Goal: Information Seeking & Learning: Learn about a topic

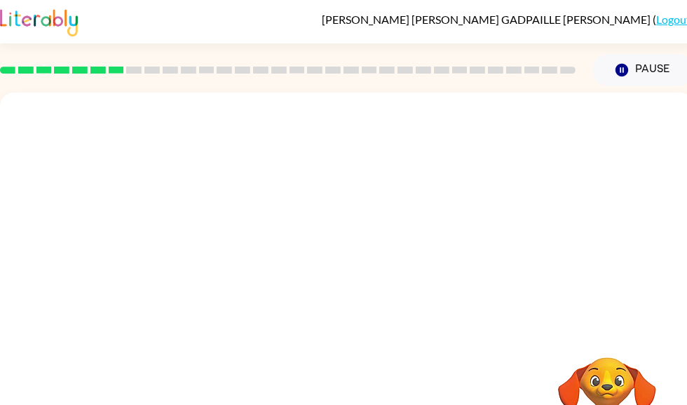
scroll to position [31, 0]
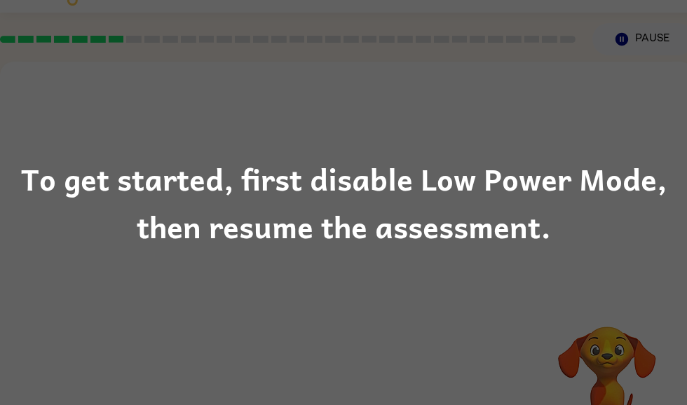
click at [222, 205] on div "To get started, first disable Low Power Mode, then resume the assessment." at bounding box center [343, 202] width 687 height 95
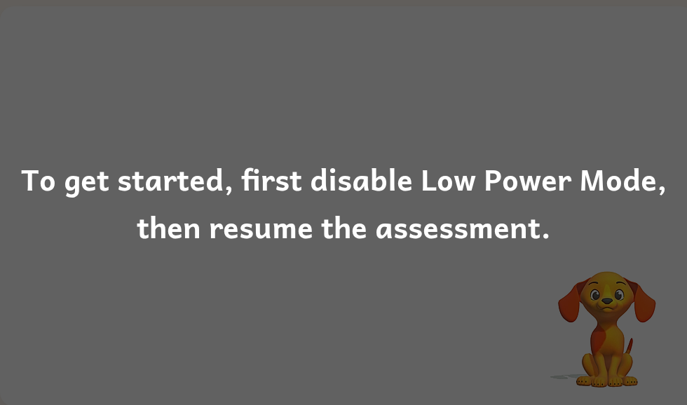
scroll to position [88, 0]
click at [456, 329] on div "To get started, first disable Low Power Mode, then resume the assessment." at bounding box center [343, 202] width 687 height 405
click at [559, 303] on div "To get started, first disable Low Power Mode, then resume the assessment." at bounding box center [343, 202] width 687 height 405
click at [586, 314] on div "To get started, first disable Low Power Mode, then resume the assessment." at bounding box center [343, 202] width 687 height 405
click at [585, 287] on div "To get started, first disable Low Power Mode, then resume the assessment." at bounding box center [343, 202] width 687 height 405
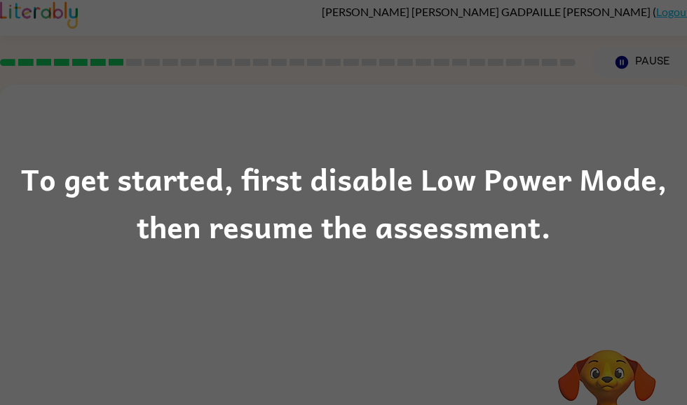
scroll to position [0, 0]
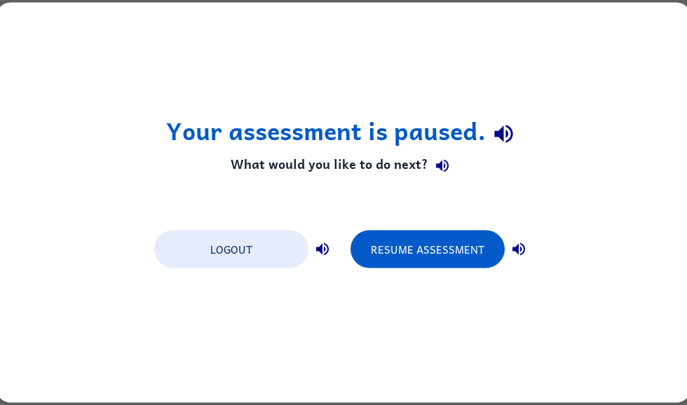
click at [392, 247] on button "Resume Assessment" at bounding box center [427, 249] width 154 height 38
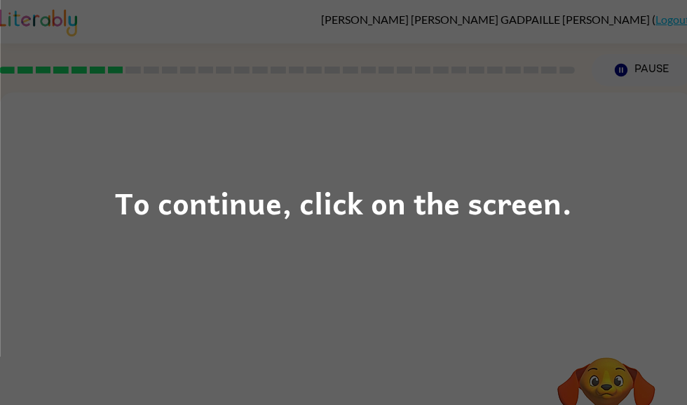
click at [600, 273] on div "To continue, click on the screen." at bounding box center [343, 202] width 687 height 405
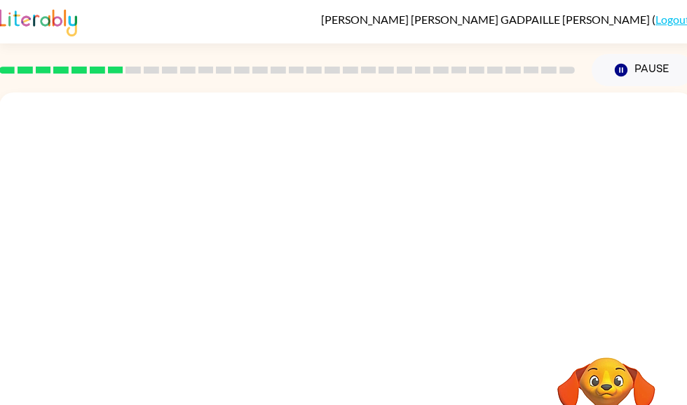
click at [650, 272] on div "Your browser must support playing .mp4 files to use Literably. Please try using…" at bounding box center [346, 292] width 694 height 400
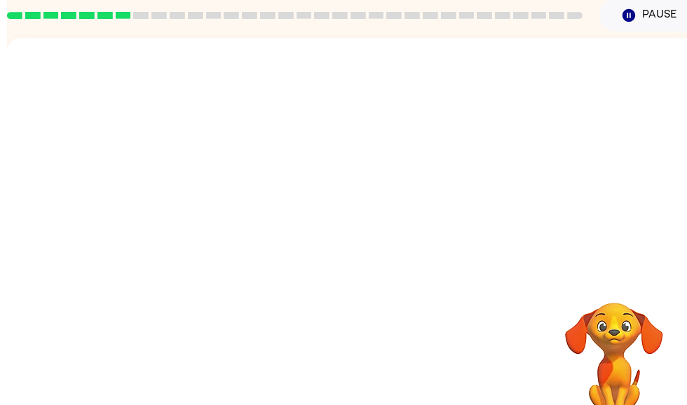
click at [8, 137] on div "Your browser must support playing .mp4 files to use Literably. Please try using…" at bounding box center [347, 238] width 694 height 400
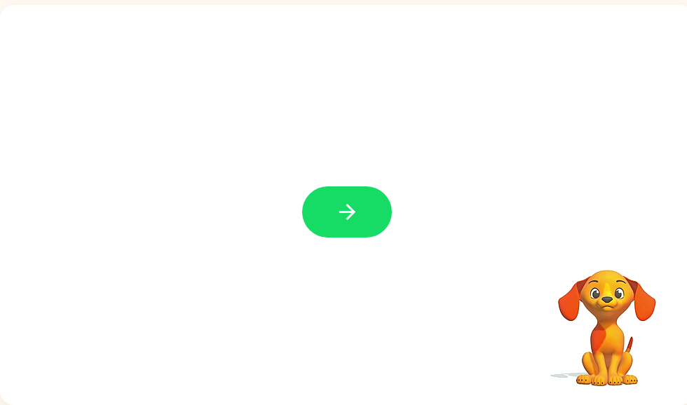
scroll to position [88, 0]
click at [367, 210] on button "button" at bounding box center [347, 211] width 90 height 51
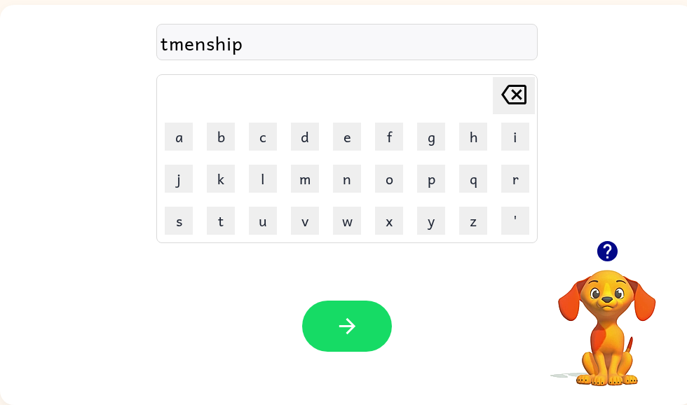
click at [156, 29] on div "tmenship Delete Delete last character input a b c d e f g h i j k l m n o p q r…" at bounding box center [347, 122] width 694 height 235
click at [171, 49] on div "tmenship" at bounding box center [346, 42] width 373 height 29
click at [169, 36] on div "tmenship" at bounding box center [346, 42] width 373 height 29
click at [333, 316] on button "button" at bounding box center [347, 326] width 90 height 51
click at [322, 350] on button "button" at bounding box center [347, 326] width 90 height 51
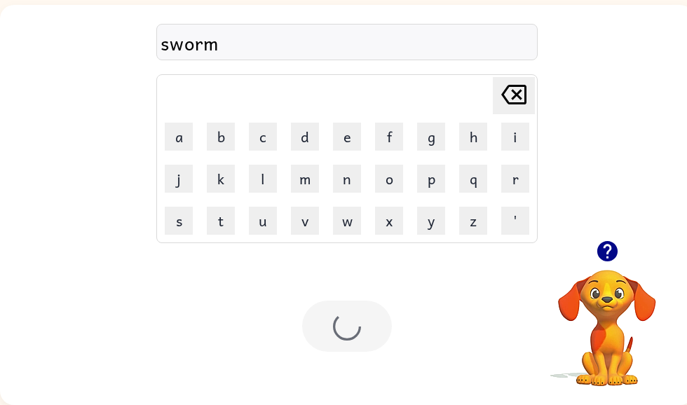
click at [337, 329] on div at bounding box center [347, 326] width 90 height 51
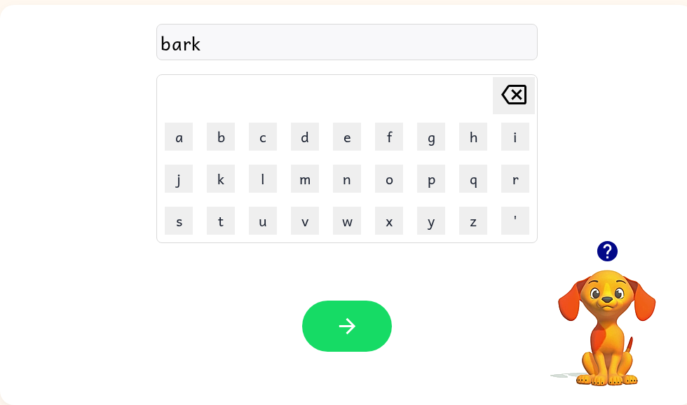
click at [326, 308] on button "button" at bounding box center [347, 326] width 90 height 51
click at [340, 323] on icon "button" at bounding box center [347, 326] width 25 height 25
click at [370, 334] on button "button" at bounding box center [347, 326] width 90 height 51
click at [327, 302] on button "button" at bounding box center [347, 326] width 90 height 51
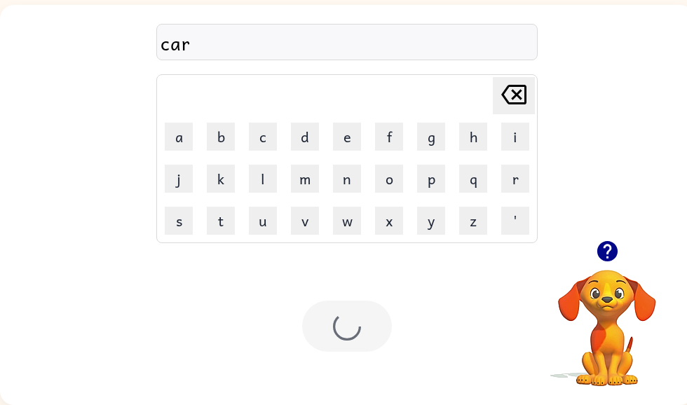
click at [356, 315] on div at bounding box center [347, 326] width 90 height 51
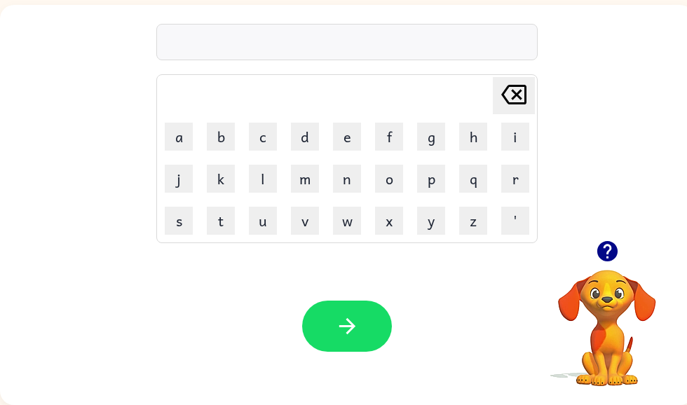
click at [223, 25] on div at bounding box center [346, 42] width 381 height 36
click at [349, 314] on icon "button" at bounding box center [347, 326] width 25 height 25
click at [356, 347] on button "button" at bounding box center [347, 326] width 90 height 51
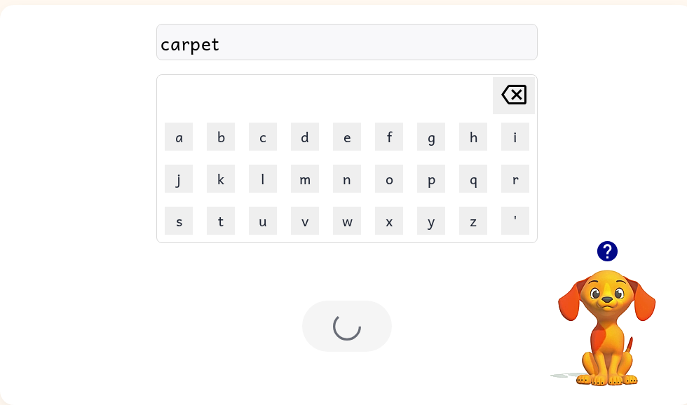
click at [359, 339] on div at bounding box center [347, 326] width 90 height 51
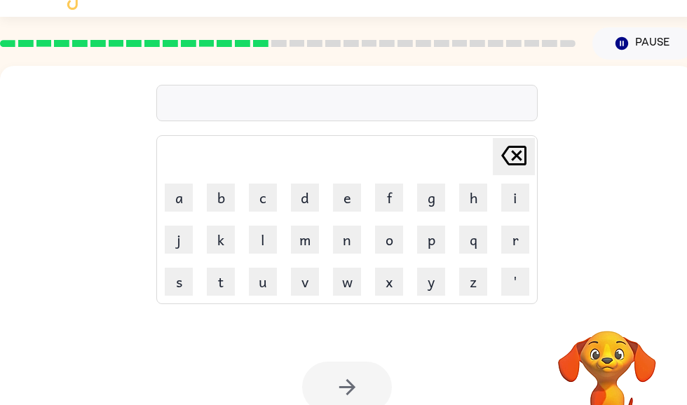
scroll to position [0, 0]
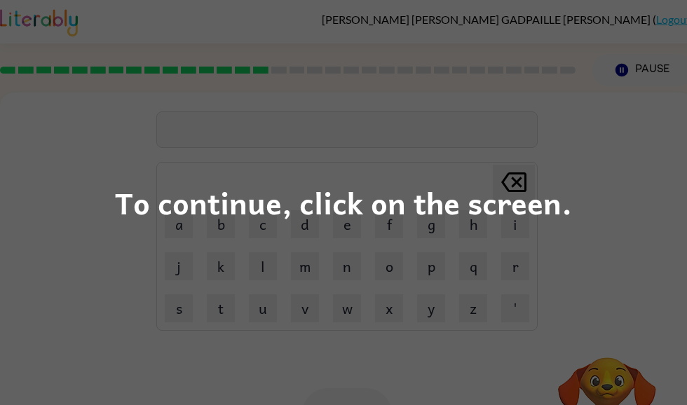
click at [680, 263] on div "To continue, click on the screen." at bounding box center [343, 202] width 687 height 405
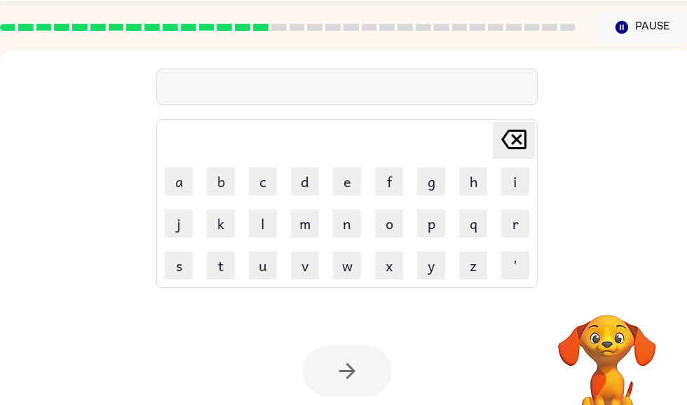
scroll to position [43, 0]
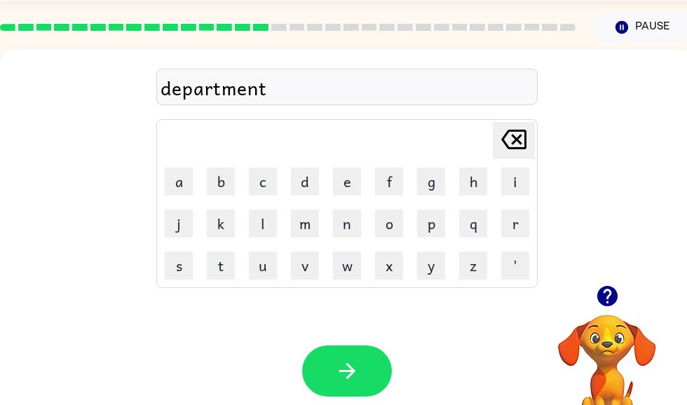
click at [372, 377] on button "button" at bounding box center [347, 370] width 90 height 51
click at [360, 371] on button "button" at bounding box center [347, 370] width 90 height 51
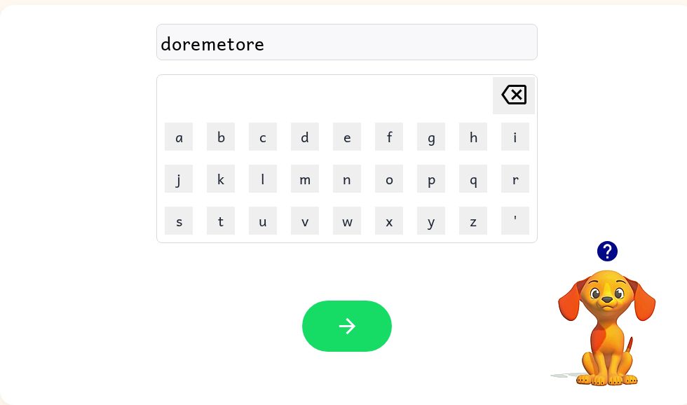
click at [416, 312] on div "Your browser must support playing .mp4 files to use Literably. Please try using…" at bounding box center [347, 326] width 694 height 158
click at [347, 326] on icon "button" at bounding box center [346, 326] width 16 height 16
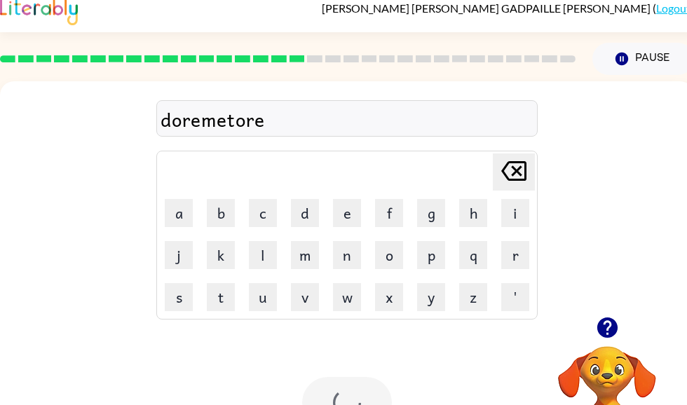
scroll to position [11, 0]
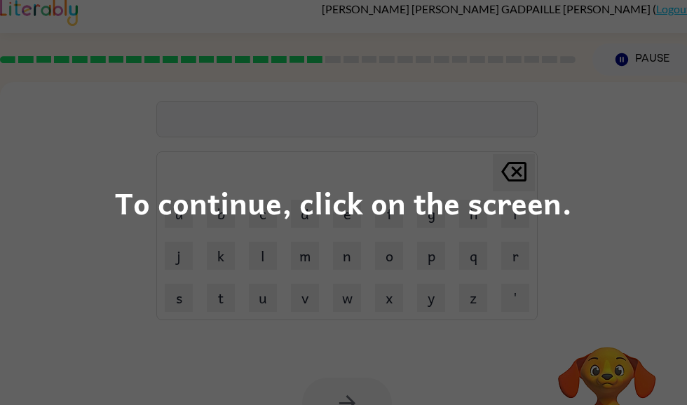
click at [572, 294] on div "To continue, click on the screen." at bounding box center [343, 202] width 687 height 405
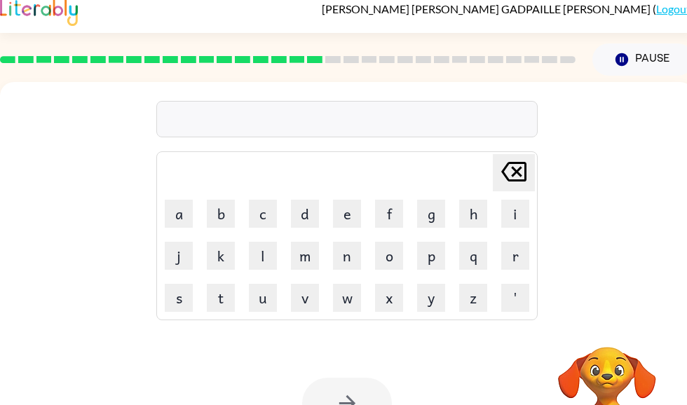
click at [633, 302] on div "Delete Delete last character input a b c d e f g h i j k l m n o p q r s t u v …" at bounding box center [347, 199] width 694 height 235
click at [285, 110] on div at bounding box center [346, 119] width 381 height 36
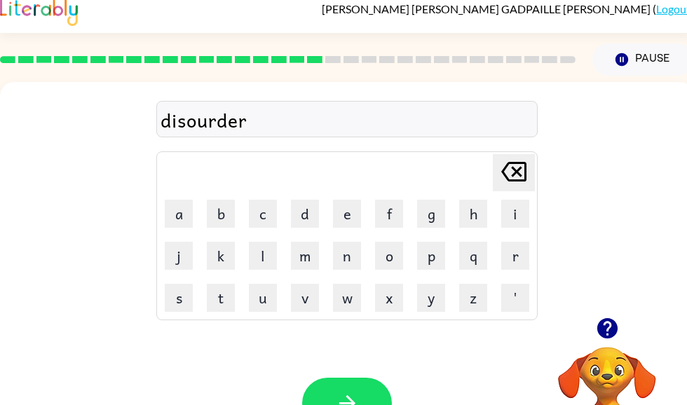
click at [371, 382] on button "button" at bounding box center [347, 403] width 90 height 51
click at [602, 330] on icon "button" at bounding box center [606, 328] width 20 height 20
click at [614, 333] on video "Your browser must support playing .mp4 files to use Literably. Please try using…" at bounding box center [607, 395] width 140 height 140
click at [212, 123] on div at bounding box center [346, 119] width 381 height 36
click at [235, 114] on div at bounding box center [346, 119] width 381 height 36
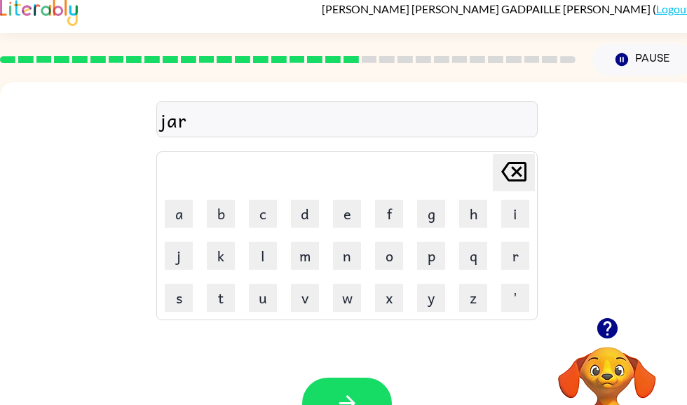
click at [338, 395] on icon "button" at bounding box center [347, 403] width 25 height 25
click at [602, 329] on icon "button" at bounding box center [606, 328] width 20 height 20
click at [375, 387] on button "button" at bounding box center [347, 403] width 90 height 51
click at [357, 379] on button "button" at bounding box center [347, 403] width 90 height 51
click at [347, 387] on button "button" at bounding box center [347, 403] width 90 height 51
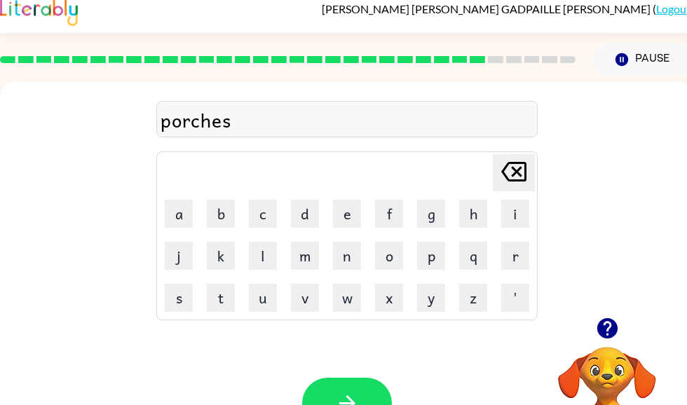
click at [340, 397] on icon "button" at bounding box center [347, 403] width 25 height 25
click at [612, 329] on icon "button" at bounding box center [606, 328] width 20 height 20
click at [352, 386] on button "button" at bounding box center [347, 403] width 90 height 51
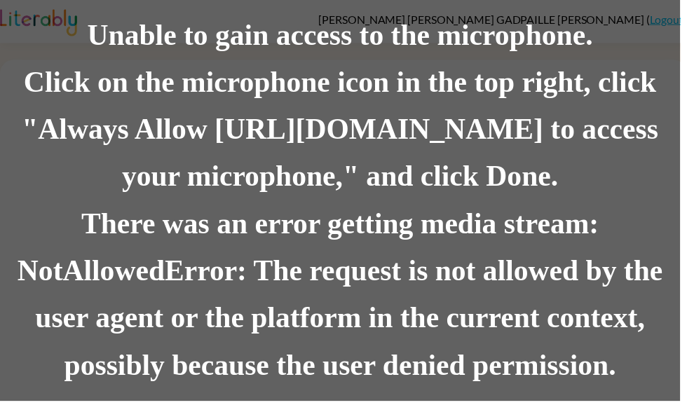
click at [511, 200] on div "Click on the microphone icon in the top right, click "Always Allow https://lite…" at bounding box center [343, 131] width 687 height 143
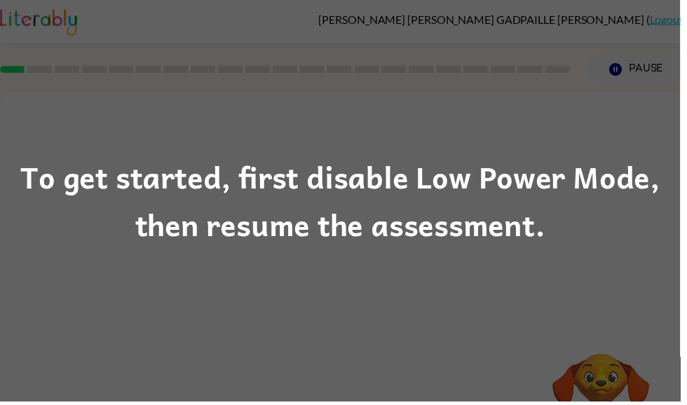
click at [469, 123] on div "To get started, first disable Low Power Mode, then resume the assessment." at bounding box center [343, 202] width 687 height 405
click at [516, 132] on div "To get started, first disable Low Power Mode, then resume the assessment." at bounding box center [343, 202] width 687 height 405
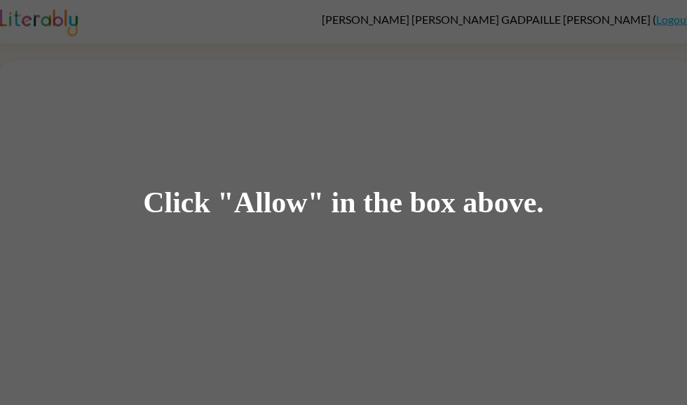
scroll to position [1, 0]
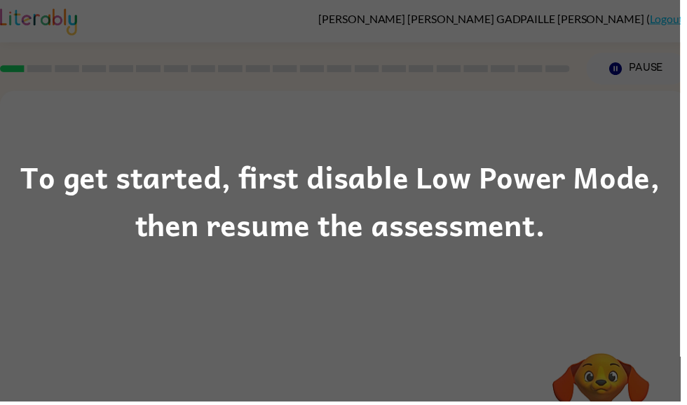
click at [495, 330] on div "To get started, first disable Low Power Mode, then resume the assessment." at bounding box center [343, 202] width 687 height 405
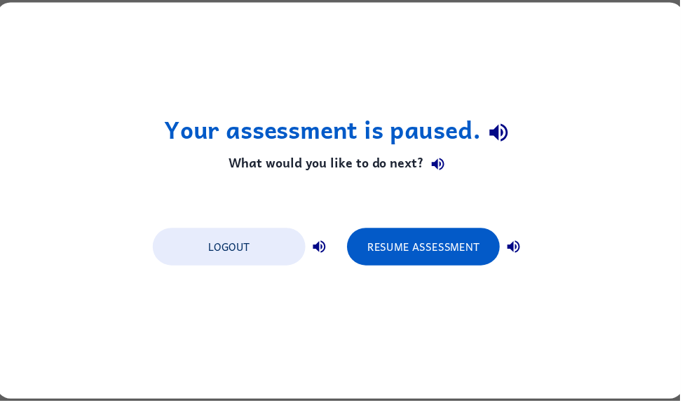
scroll to position [0, 0]
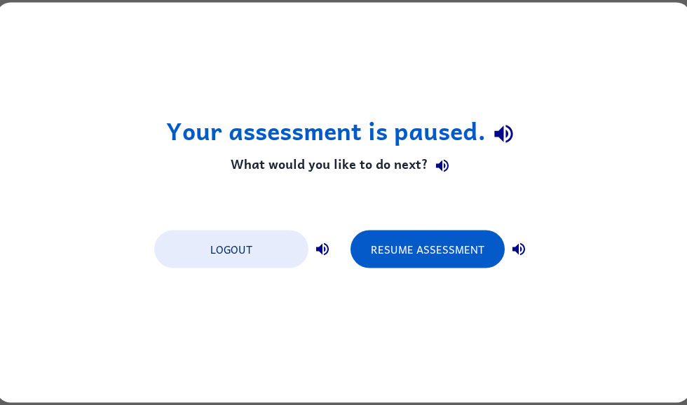
click at [467, 233] on button "Resume Assessment" at bounding box center [427, 249] width 154 height 38
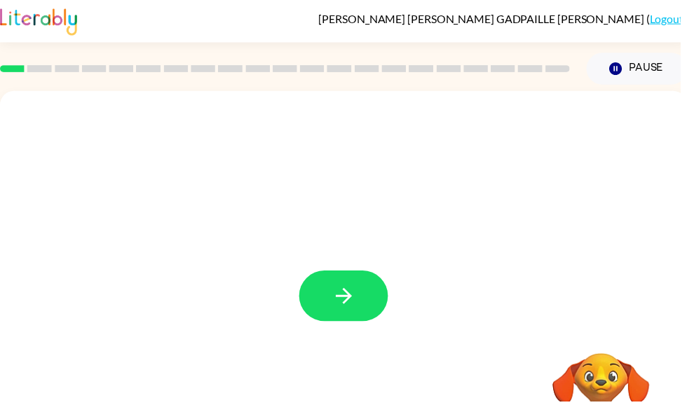
click at [345, 296] on icon "button" at bounding box center [347, 299] width 25 height 25
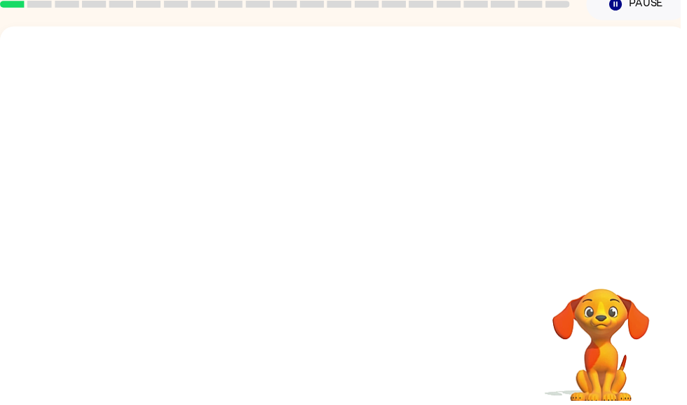
scroll to position [66, 0]
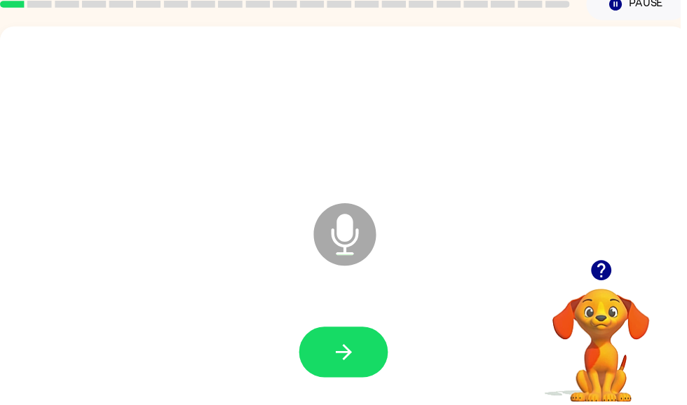
click at [341, 319] on div at bounding box center [346, 355] width 665 height 115
click at [355, 354] on icon "button" at bounding box center [347, 355] width 25 height 25
click at [351, 348] on icon "button" at bounding box center [347, 355] width 25 height 25
click at [612, 254] on div "Microphone The Microphone is here when it is your turn to talk" at bounding box center [347, 227] width 694 height 400
click at [609, 268] on icon "button" at bounding box center [607, 273] width 25 height 25
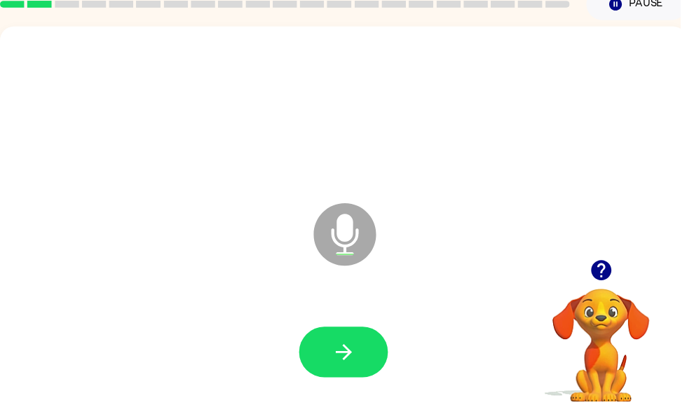
click at [336, 310] on div at bounding box center [346, 355] width 665 height 115
click at [319, 366] on button "button" at bounding box center [347, 355] width 90 height 51
click at [584, 278] on div at bounding box center [607, 273] width 140 height 36
click at [597, 268] on icon "button" at bounding box center [607, 273] width 25 height 25
click at [622, 270] on button "button" at bounding box center [607, 273] width 36 height 36
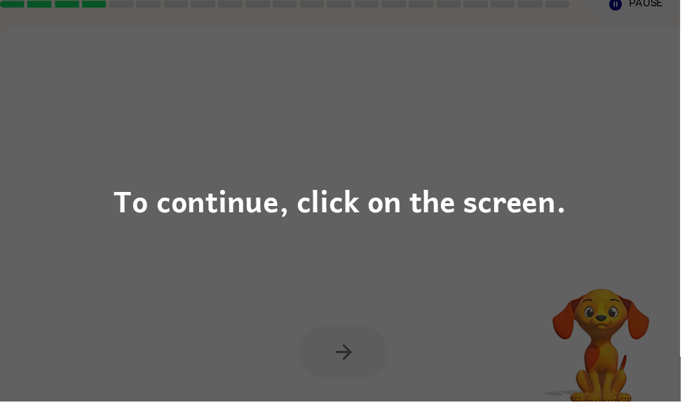
scroll to position [64, 0]
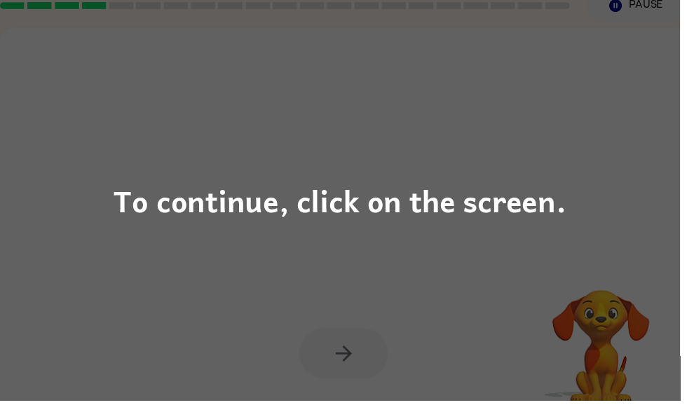
click at [323, 278] on div "To continue, click on the screen." at bounding box center [343, 202] width 687 height 405
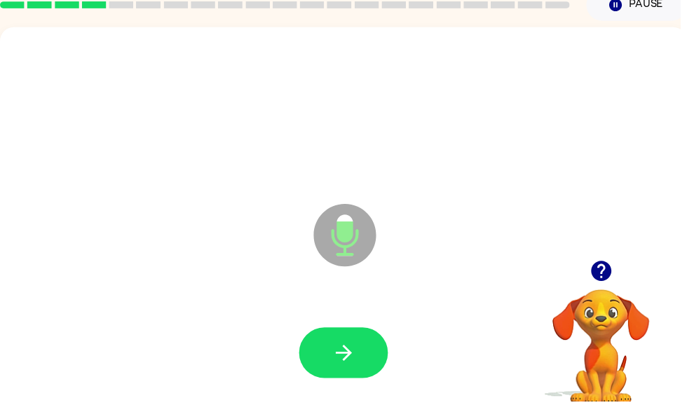
click at [341, 343] on button "button" at bounding box center [347, 356] width 90 height 51
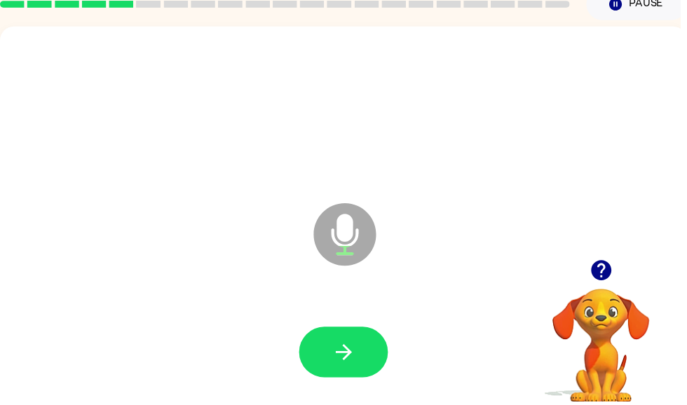
click at [349, 357] on icon "button" at bounding box center [346, 355] width 16 height 16
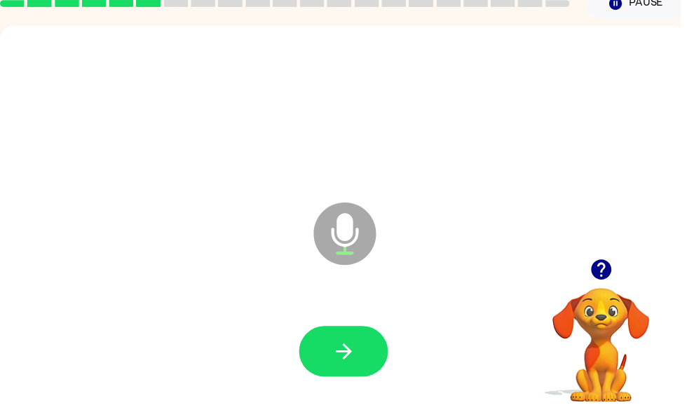
click at [354, 350] on icon "button" at bounding box center [347, 355] width 25 height 25
click at [370, 348] on button "button" at bounding box center [347, 354] width 90 height 51
click at [352, 373] on button "button" at bounding box center [347, 354] width 90 height 51
click at [618, 276] on icon "button" at bounding box center [607, 272] width 25 height 25
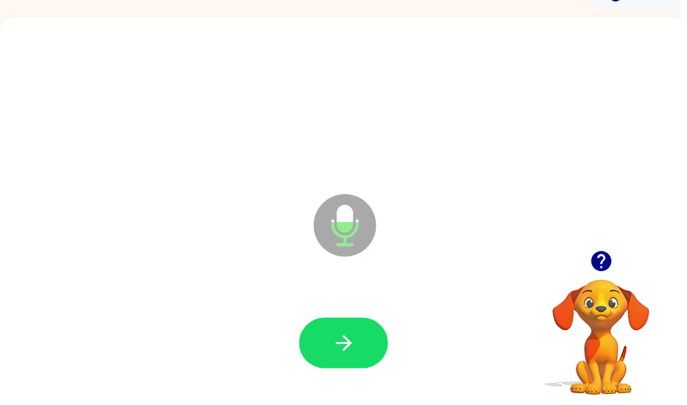
scroll to position [71, 0]
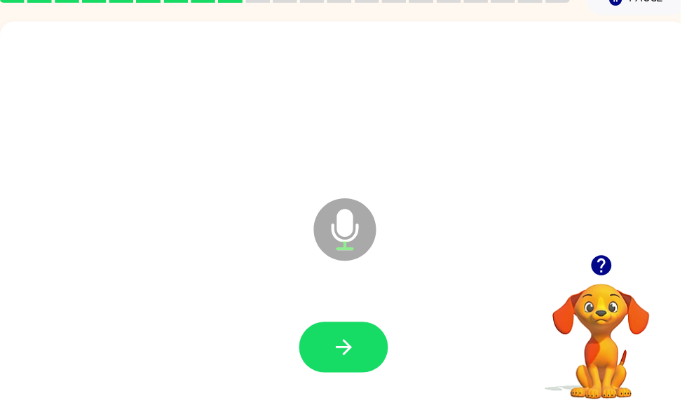
click at [357, 350] on icon "button" at bounding box center [347, 350] width 25 height 25
click at [364, 334] on button "button" at bounding box center [347, 350] width 90 height 51
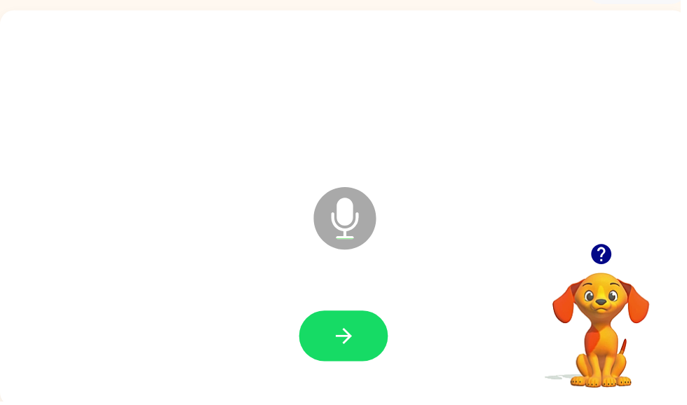
scroll to position [84, 0]
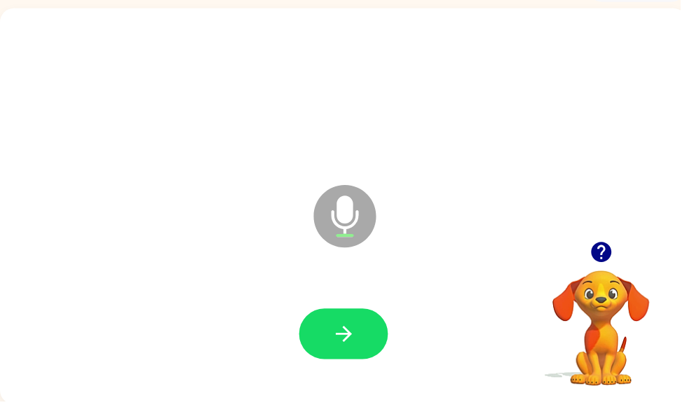
click at [366, 341] on button "button" at bounding box center [347, 337] width 90 height 51
click at [378, 342] on button "button" at bounding box center [347, 337] width 90 height 51
click at [336, 341] on icon "button" at bounding box center [347, 337] width 25 height 25
click at [344, 322] on button "button" at bounding box center [347, 337] width 90 height 51
click at [367, 323] on button "button" at bounding box center [347, 337] width 90 height 51
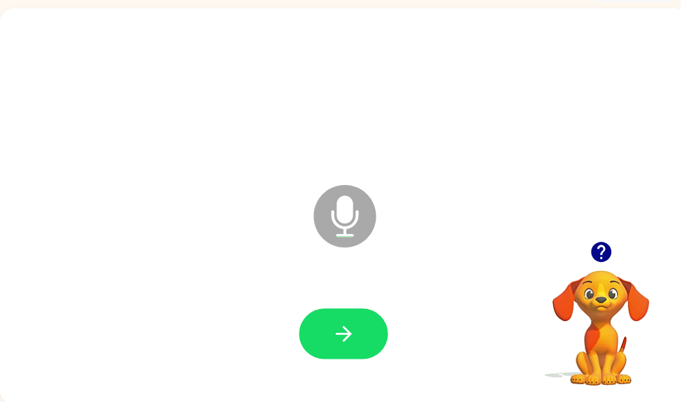
click at [351, 328] on icon "button" at bounding box center [347, 337] width 25 height 25
click at [320, 310] on div at bounding box center [346, 337] width 665 height 115
click at [350, 317] on button "button" at bounding box center [347, 337] width 90 height 51
click at [305, 330] on button "button" at bounding box center [347, 337] width 90 height 51
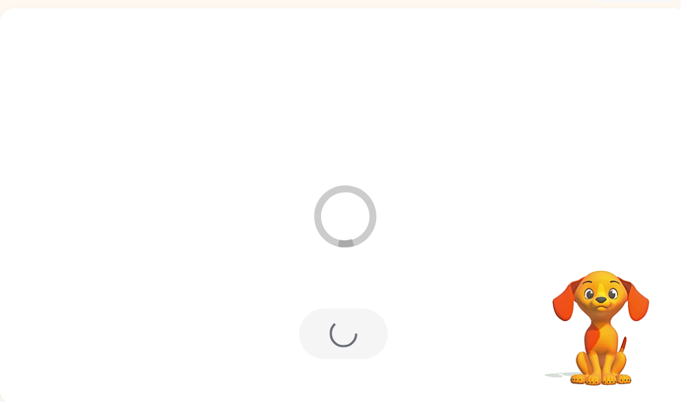
click at [336, 336] on div at bounding box center [347, 337] width 90 height 51
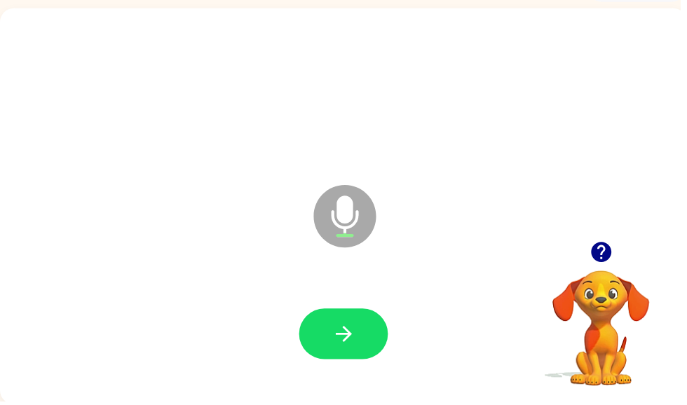
click at [334, 359] on button "button" at bounding box center [347, 337] width 90 height 51
click at [343, 329] on icon "button" at bounding box center [347, 337] width 25 height 25
click at [344, 327] on icon "button" at bounding box center [347, 337] width 25 height 25
click at [358, 318] on button "button" at bounding box center [347, 337] width 90 height 51
click at [344, 326] on icon "button" at bounding box center [347, 337] width 25 height 25
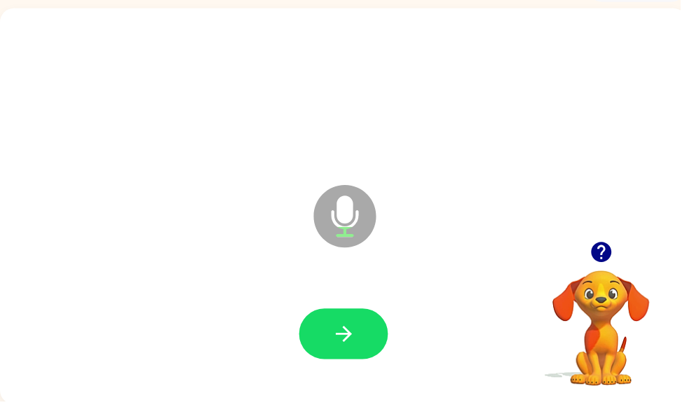
click at [364, 319] on button "button" at bounding box center [347, 337] width 90 height 51
click at [387, 336] on button "button" at bounding box center [347, 337] width 90 height 51
click at [340, 347] on icon "button" at bounding box center [347, 337] width 25 height 25
click at [364, 317] on button "button" at bounding box center [347, 337] width 90 height 51
click at [387, 299] on div at bounding box center [346, 337] width 665 height 115
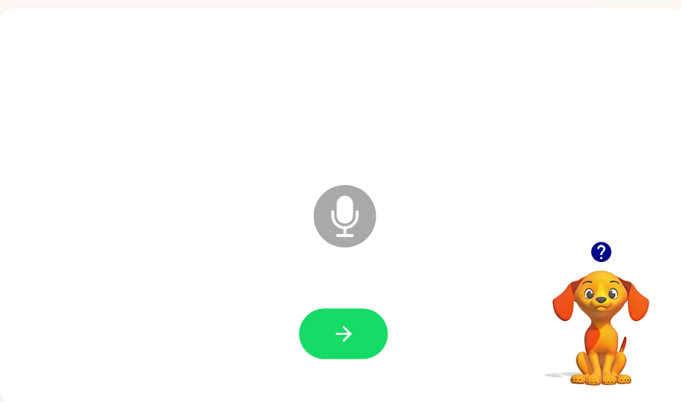
click at [381, 335] on button "button" at bounding box center [347, 337] width 90 height 51
click at [375, 338] on button "button" at bounding box center [347, 337] width 90 height 51
click at [315, 350] on button "button" at bounding box center [347, 337] width 90 height 51
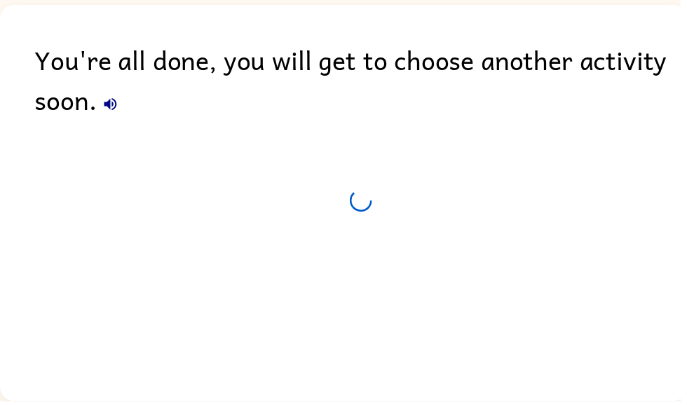
scroll to position [59, 0]
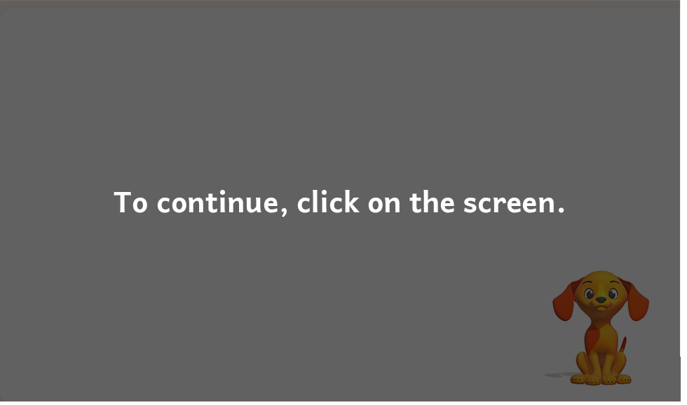
scroll to position [84, 0]
click at [443, 277] on div "To continue, click on the screen." at bounding box center [343, 202] width 687 height 405
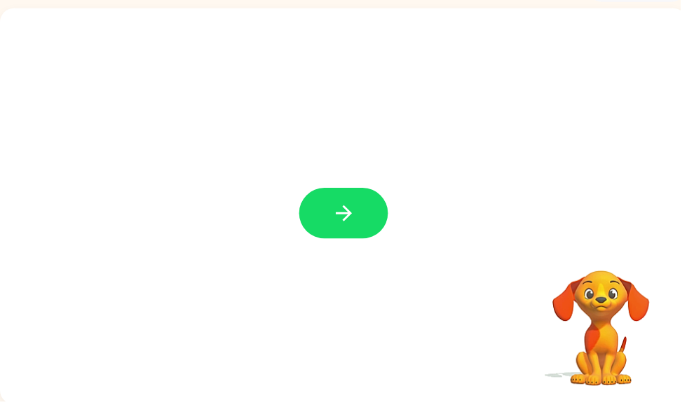
click at [326, 200] on button "button" at bounding box center [347, 215] width 90 height 51
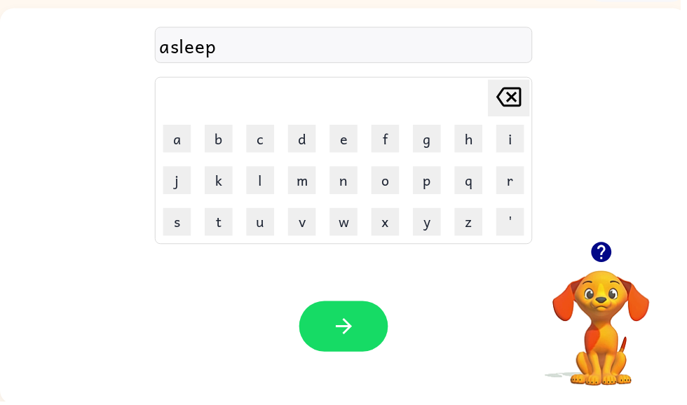
click at [350, 342] on icon "button" at bounding box center [347, 329] width 25 height 25
click at [346, 326] on icon "button" at bounding box center [347, 329] width 25 height 25
click at [263, 47] on div at bounding box center [346, 45] width 381 height 36
click at [345, 326] on icon "button" at bounding box center [347, 329] width 25 height 25
click at [328, 305] on button "button" at bounding box center [347, 329] width 90 height 51
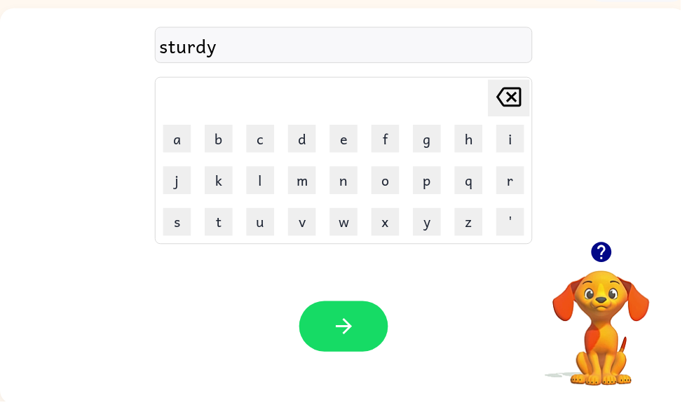
click at [365, 336] on button "button" at bounding box center [347, 329] width 90 height 51
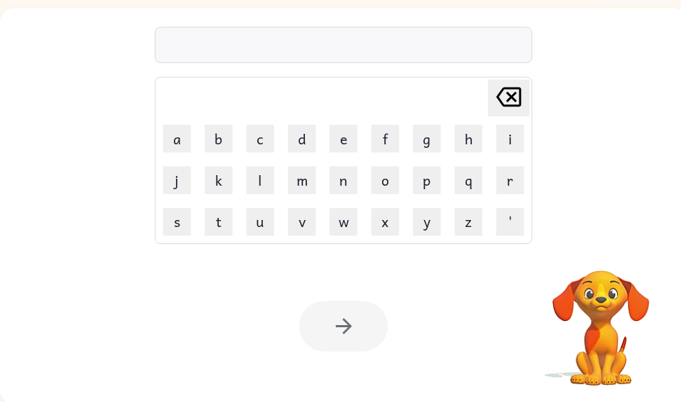
scroll to position [0, 0]
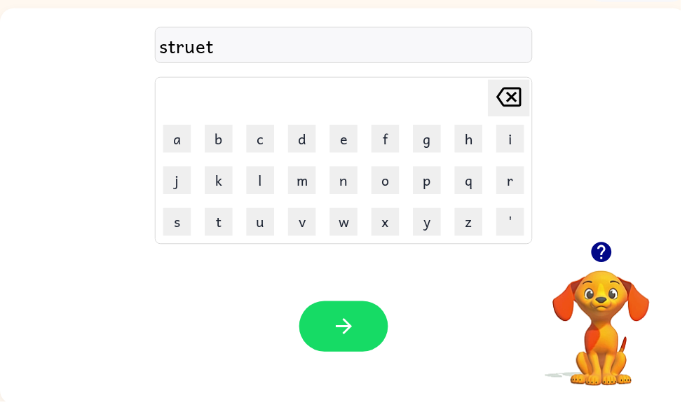
click at [598, 268] on button "button" at bounding box center [607, 255] width 36 height 36
click at [609, 263] on video "Your browser must support playing .mp4 files to use Literably. Please try using…" at bounding box center [607, 321] width 140 height 140
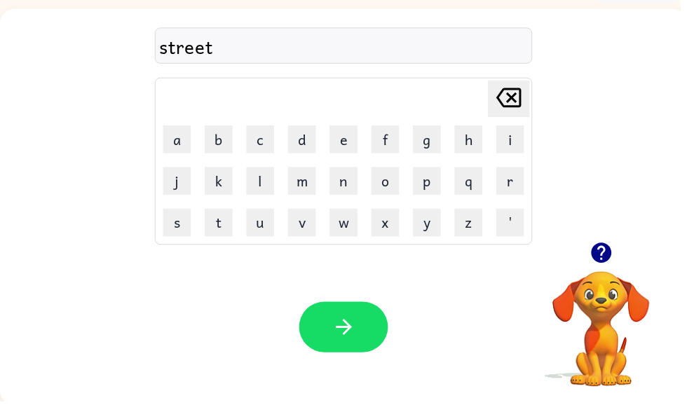
click at [252, 42] on div "street" at bounding box center [346, 46] width 373 height 29
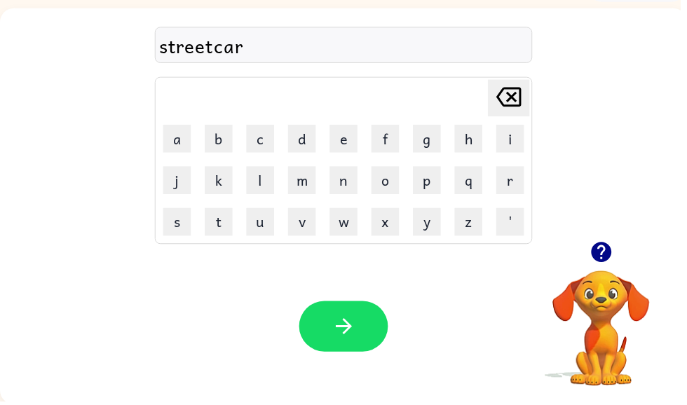
click at [366, 308] on button "button" at bounding box center [347, 329] width 90 height 51
click at [602, 268] on button "button" at bounding box center [607, 255] width 36 height 36
click at [360, 322] on button "button" at bounding box center [347, 329] width 90 height 51
click at [300, 52] on div at bounding box center [346, 45] width 381 height 36
click at [361, 323] on button "button" at bounding box center [347, 329] width 90 height 51
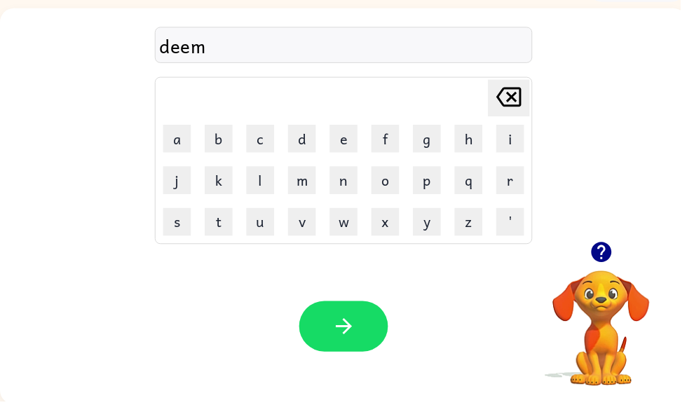
click at [613, 260] on icon "button" at bounding box center [606, 254] width 20 height 20
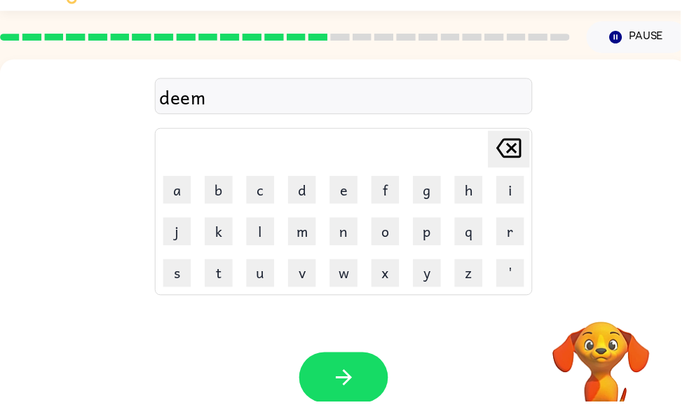
click at [361, 362] on button "button" at bounding box center [347, 381] width 90 height 51
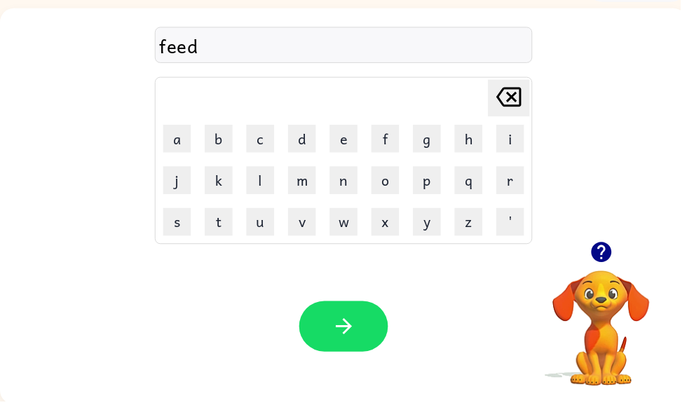
click at [359, 340] on icon "button" at bounding box center [347, 329] width 25 height 25
click at [350, 318] on icon "button" at bounding box center [347, 329] width 25 height 25
click at [341, 322] on icon "button" at bounding box center [347, 329] width 25 height 25
click at [376, 343] on button "button" at bounding box center [347, 329] width 90 height 51
click at [347, 319] on icon "button" at bounding box center [347, 329] width 25 height 25
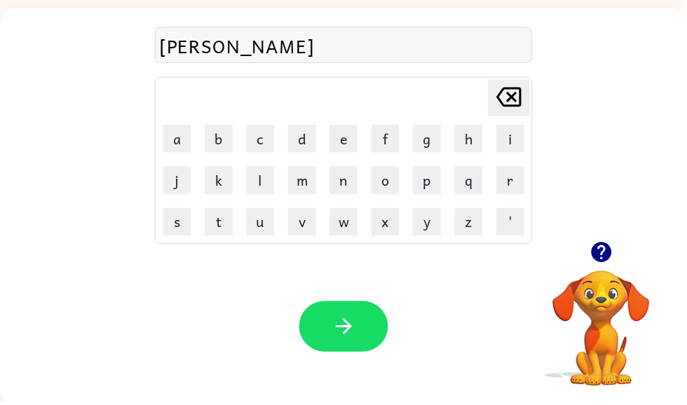
click at [345, 341] on icon "button" at bounding box center [347, 329] width 25 height 25
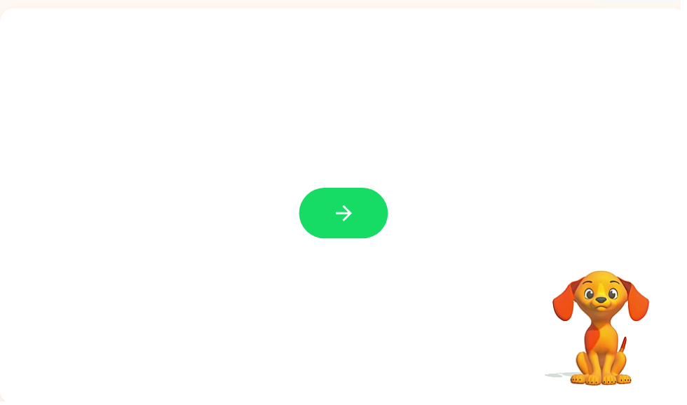
click at [369, 230] on button "button" at bounding box center [347, 215] width 90 height 51
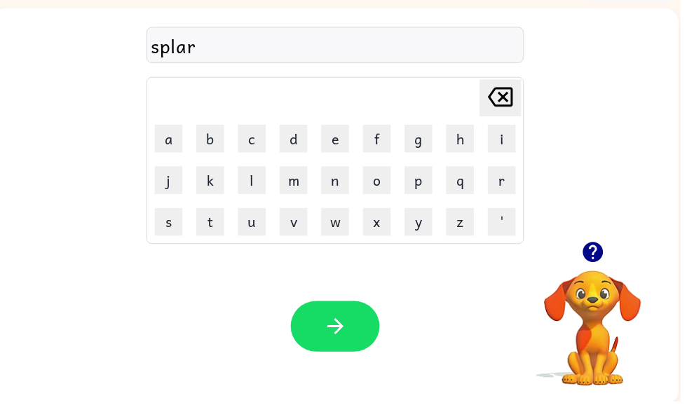
click at [321, 318] on button "button" at bounding box center [339, 329] width 90 height 51
click at [226, 40] on div at bounding box center [338, 45] width 381 height 36
click at [374, 309] on div at bounding box center [339, 329] width 90 height 51
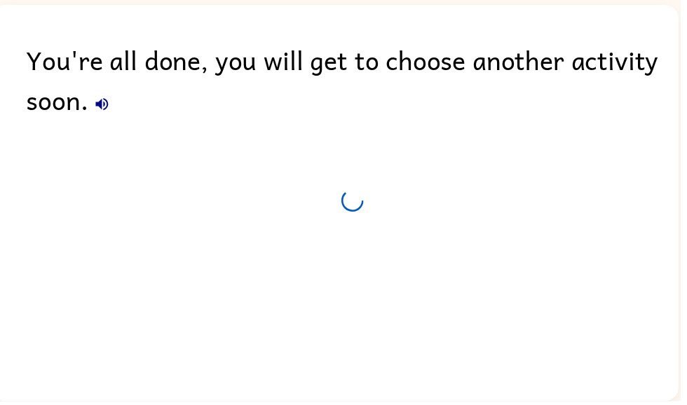
scroll to position [59, 0]
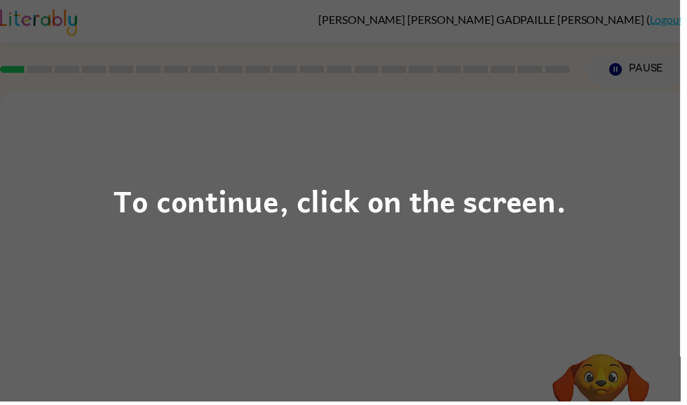
click at [213, 252] on div "To continue, click on the screen." at bounding box center [343, 202] width 687 height 405
click at [127, 226] on div "To continue, click on the screen." at bounding box center [343, 203] width 457 height 48
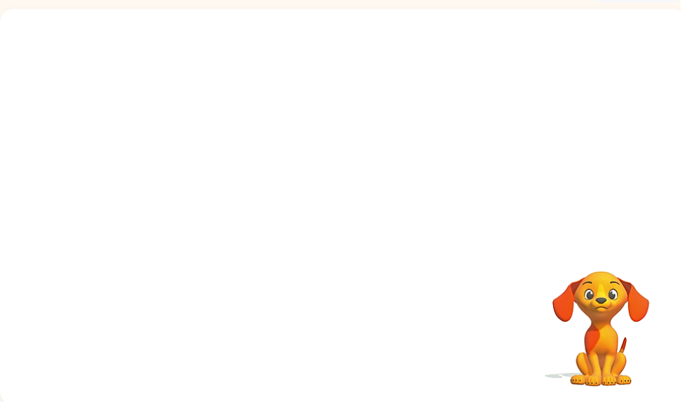
scroll to position [84, 0]
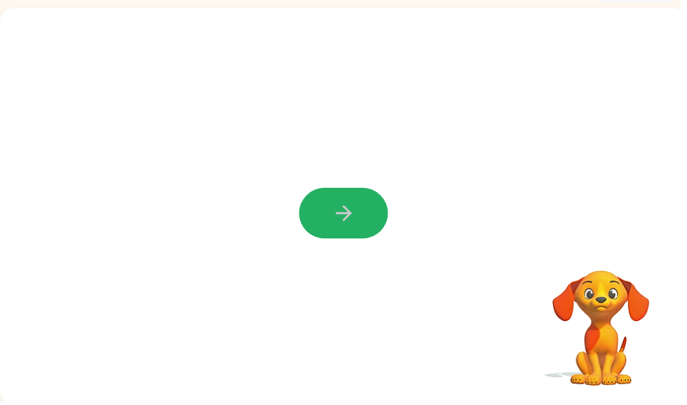
click at [359, 191] on button "button" at bounding box center [347, 215] width 90 height 51
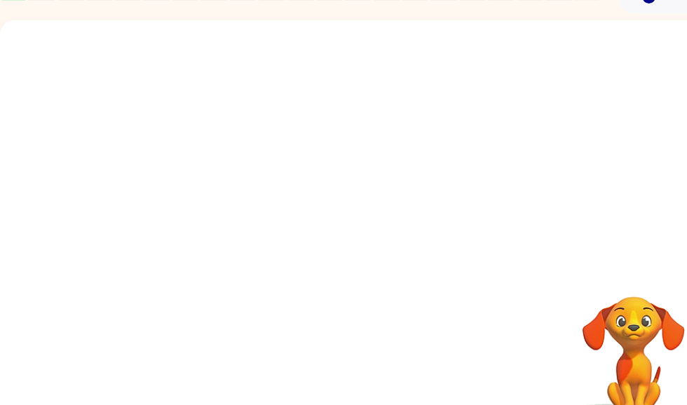
scroll to position [74, 0]
click at [362, 198] on div at bounding box center [313, 194] width 598 height 50
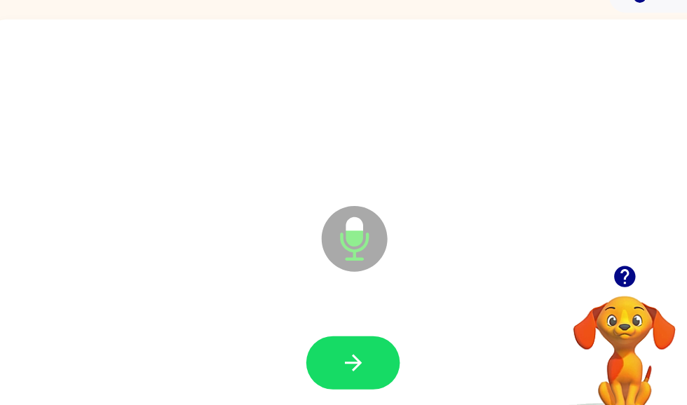
scroll to position [0, 8]
click at [357, 332] on button "button" at bounding box center [339, 347] width 90 height 51
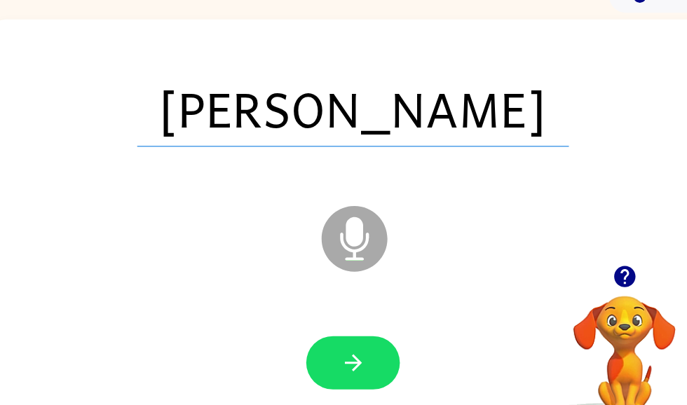
click at [364, 306] on div at bounding box center [338, 348] width 665 height 115
click at [363, 305] on div at bounding box center [338, 348] width 665 height 115
click at [346, 346] on icon "button" at bounding box center [338, 348] width 25 height 25
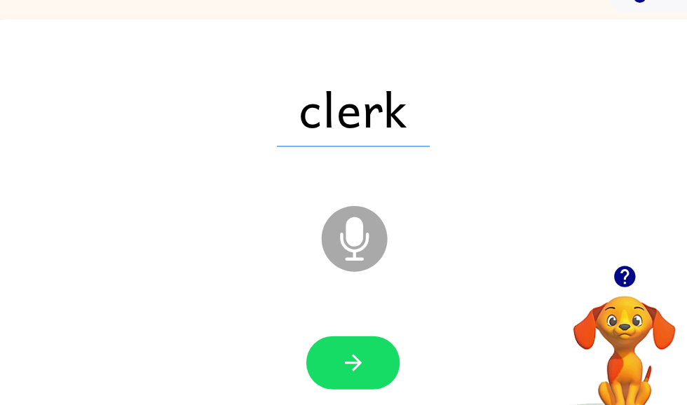
click at [338, 346] on icon "button" at bounding box center [338, 348] width 25 height 25
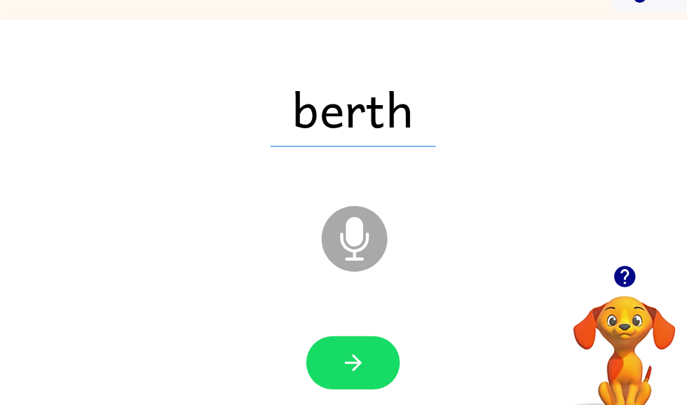
click at [358, 330] on button "button" at bounding box center [339, 347] width 90 height 51
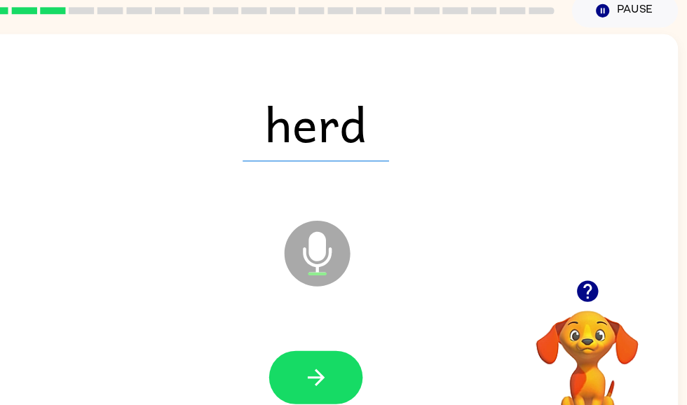
scroll to position [60, 7]
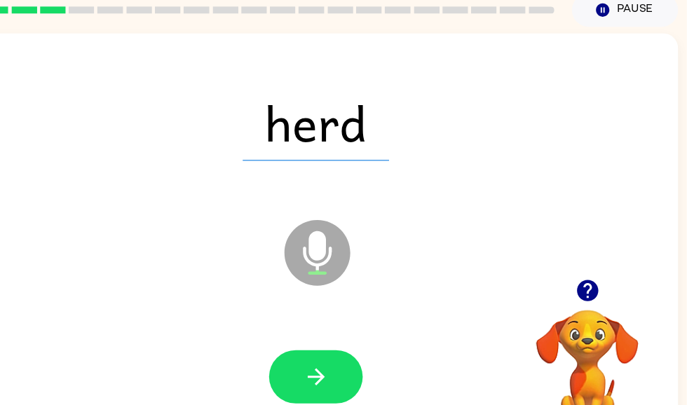
click at [324, 375] on button "button" at bounding box center [332, 361] width 90 height 51
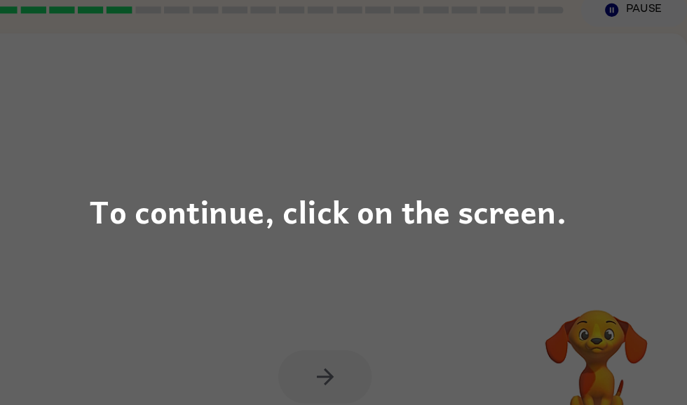
click at [227, 210] on div "To continue, click on the screen." at bounding box center [343, 203] width 457 height 48
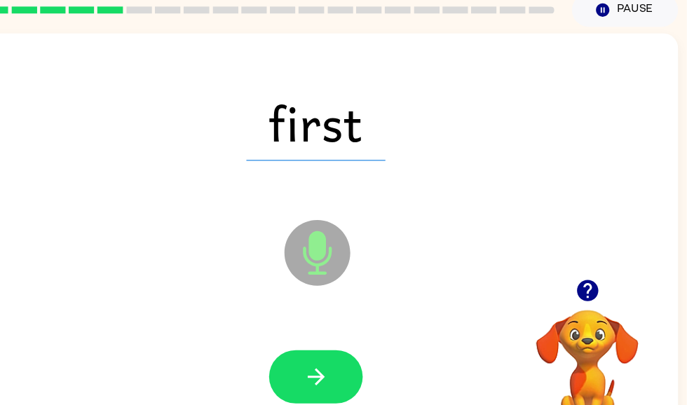
click at [327, 340] on button "button" at bounding box center [332, 361] width 90 height 51
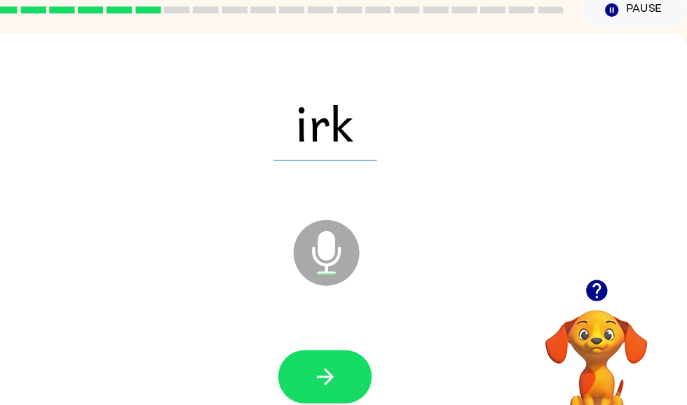
scroll to position [0, 0]
click at [328, 366] on icon "button" at bounding box center [340, 361] width 25 height 25
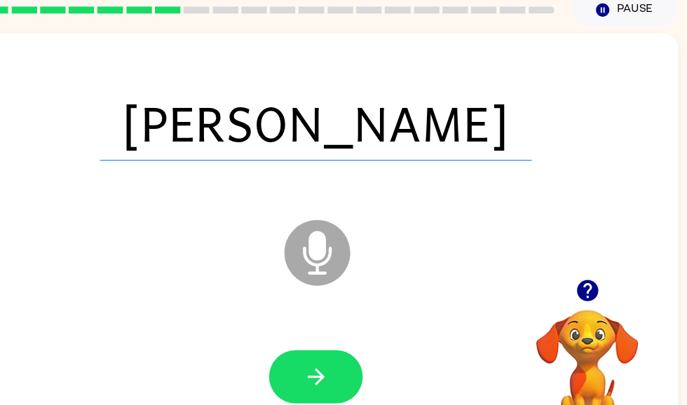
scroll to position [0, 8]
click at [319, 354] on icon "button" at bounding box center [331, 361] width 25 height 25
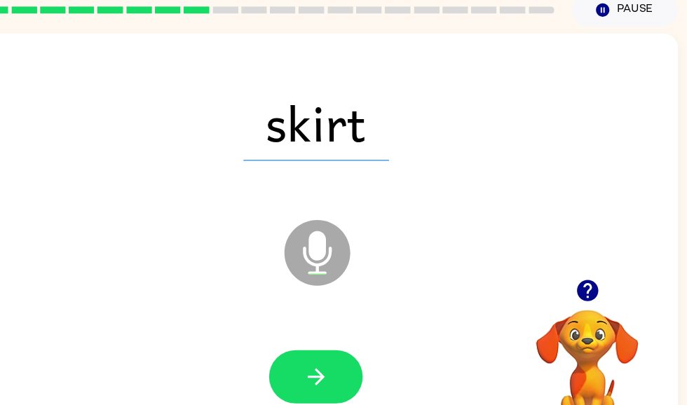
click at [320, 340] on button "button" at bounding box center [332, 361] width 90 height 51
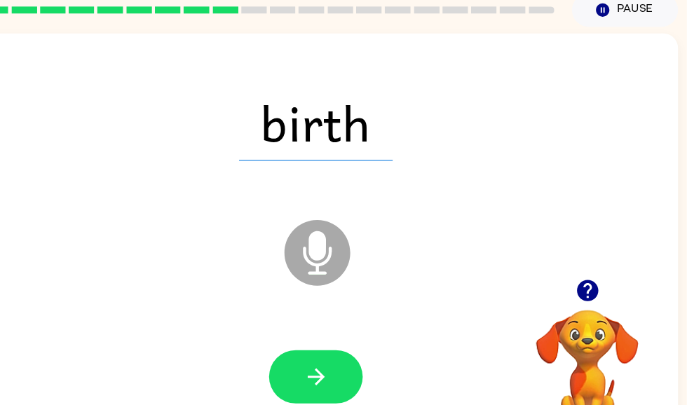
click at [319, 344] on button "button" at bounding box center [332, 361] width 90 height 51
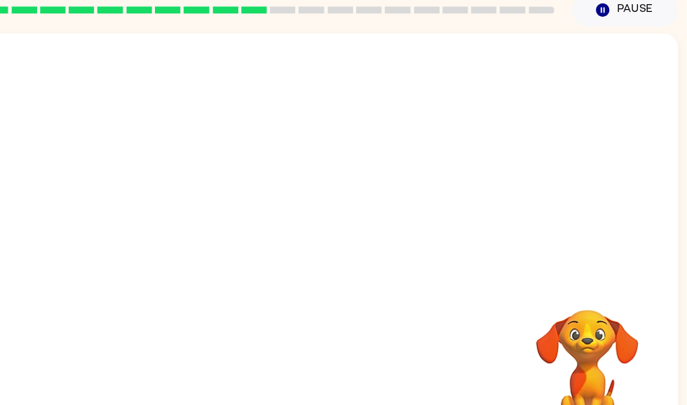
click at [385, 20] on div at bounding box center [272, 9] width 592 height 49
click at [455, 25] on div at bounding box center [272, 9] width 592 height 49
click at [516, 18] on div at bounding box center [272, 9] width 592 height 49
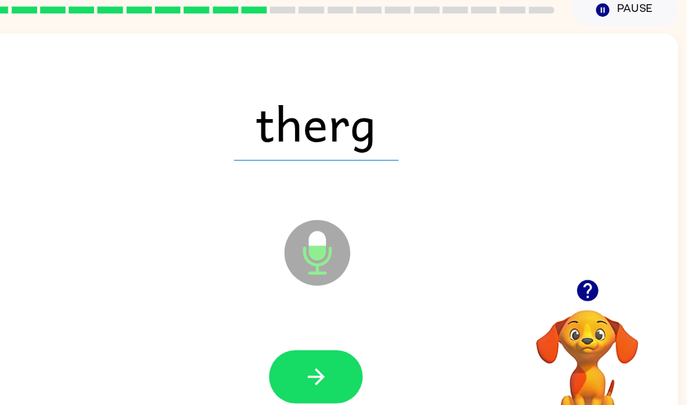
click at [287, 350] on button "button" at bounding box center [332, 361] width 90 height 51
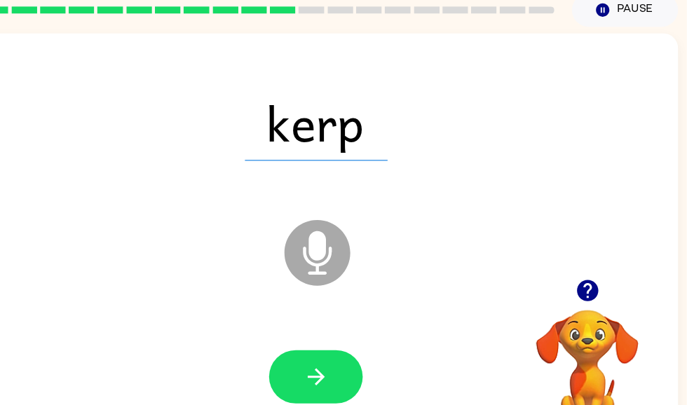
click at [361, 353] on div at bounding box center [331, 361] width 665 height 115
click at [317, 347] on button "button" at bounding box center [332, 361] width 90 height 51
click at [319, 354] on icon "button" at bounding box center [331, 361] width 25 height 25
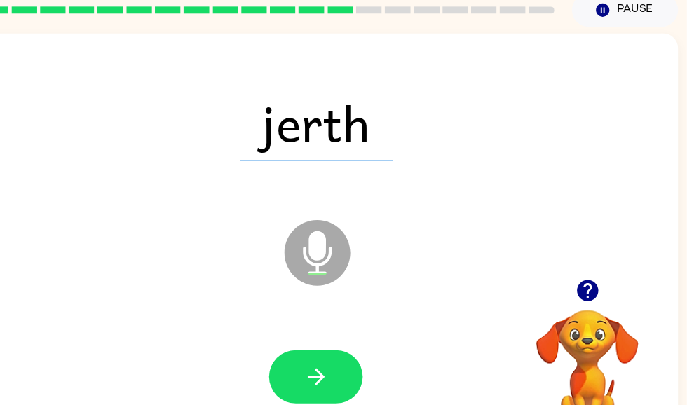
click at [319, 357] on icon "button" at bounding box center [331, 361] width 25 height 25
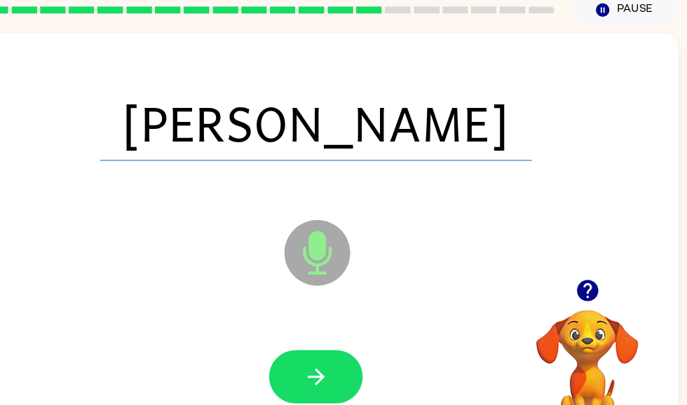
click at [315, 396] on div at bounding box center [331, 361] width 665 height 115
click at [314, 396] on div at bounding box center [331, 361] width 665 height 115
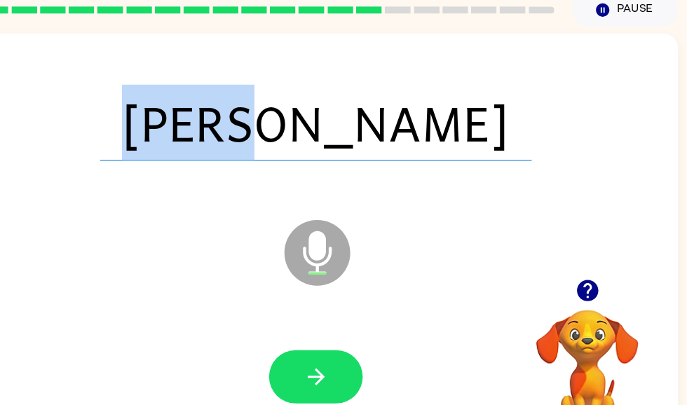
click at [288, 329] on div at bounding box center [331, 361] width 665 height 115
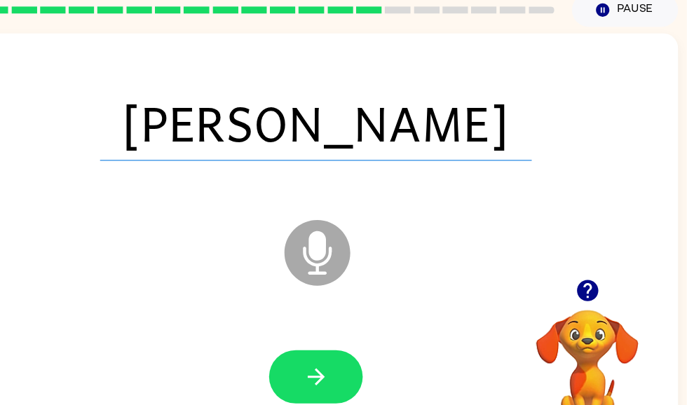
click at [287, 348] on button "button" at bounding box center [332, 361] width 90 height 51
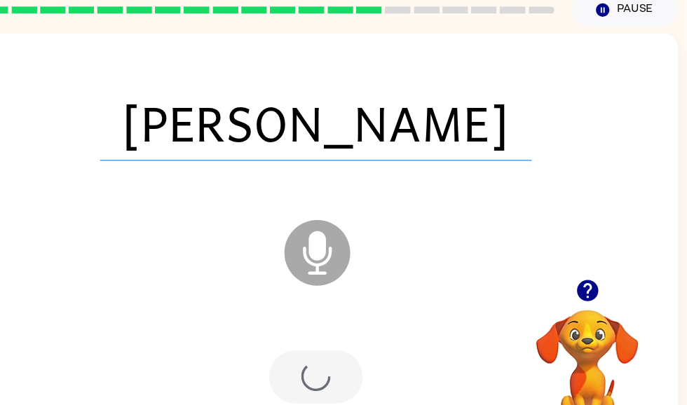
click at [332, 369] on div at bounding box center [332, 361] width 90 height 51
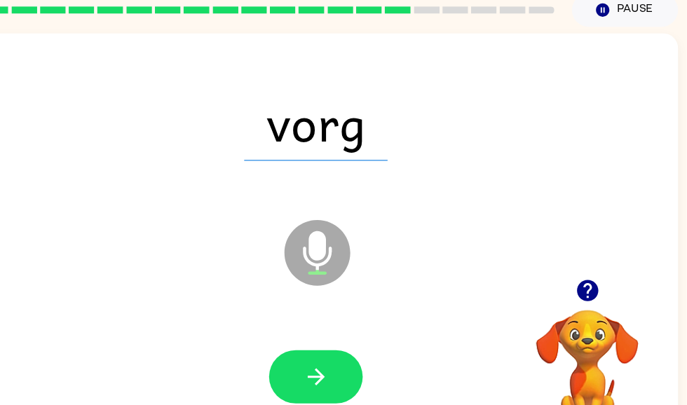
click at [326, 354] on button "button" at bounding box center [332, 361] width 90 height 51
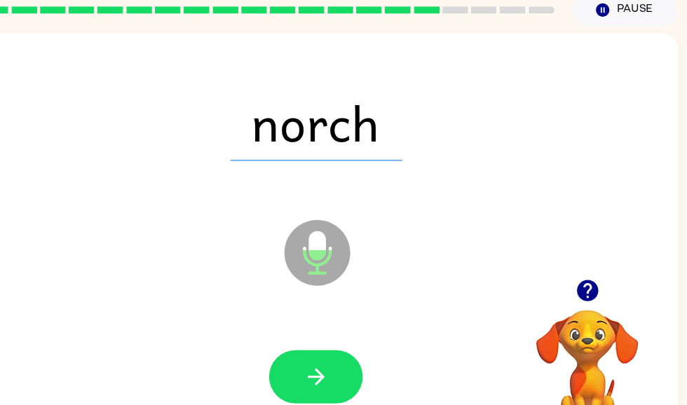
click at [319, 364] on icon "button" at bounding box center [331, 361] width 25 height 25
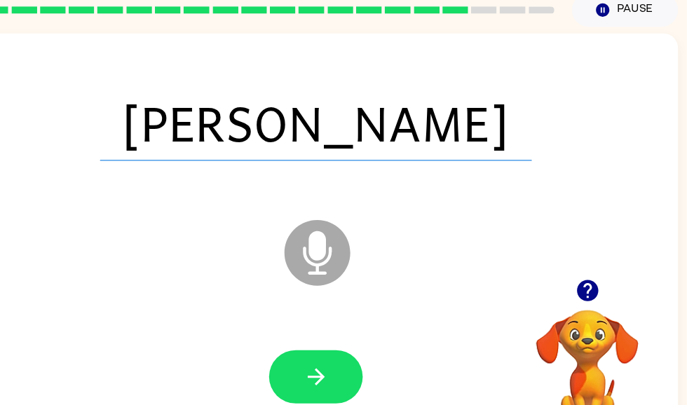
click at [320, 345] on button "button" at bounding box center [332, 361] width 90 height 51
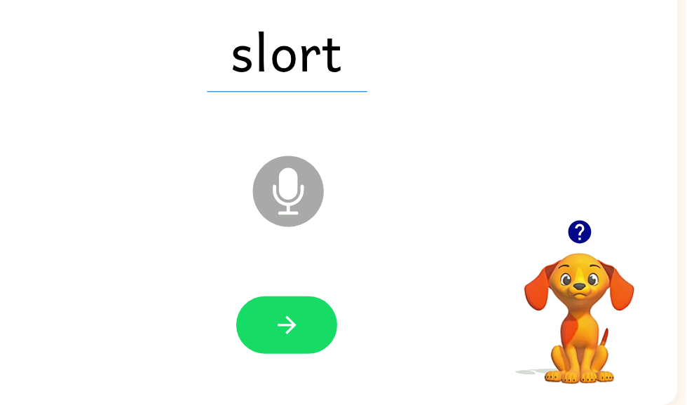
scroll to position [88, 7]
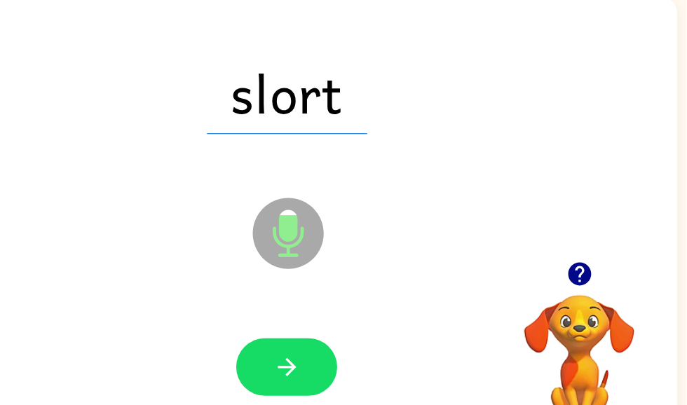
click at [287, 340] on button "button" at bounding box center [332, 333] width 90 height 51
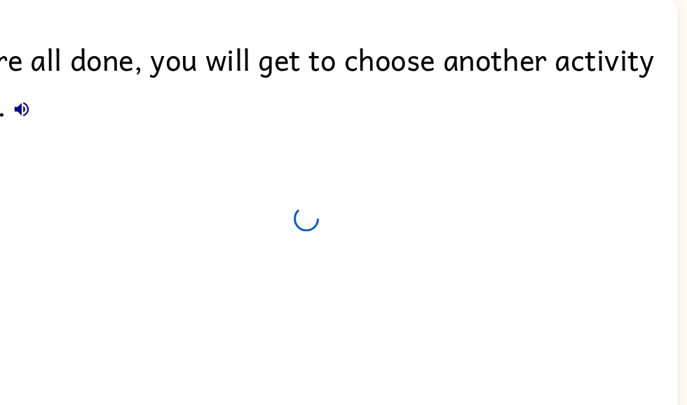
scroll to position [63, 7]
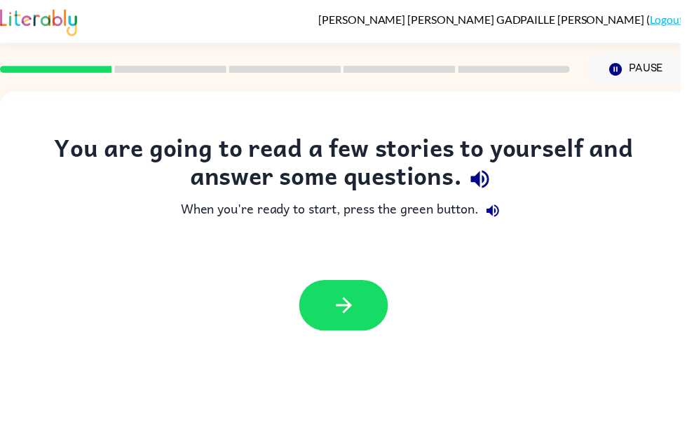
click at [360, 317] on button "button" at bounding box center [347, 308] width 90 height 51
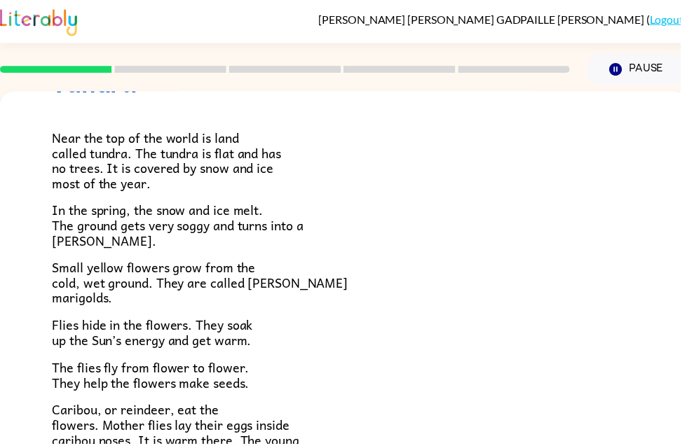
scroll to position [76, 0]
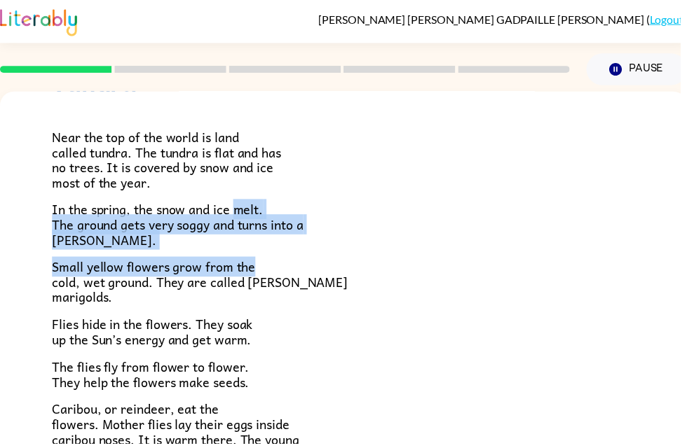
click at [518, 298] on p "Small yellow flowers grow from the cold, wet ground. They are called [PERSON_NA…" at bounding box center [347, 285] width 588 height 46
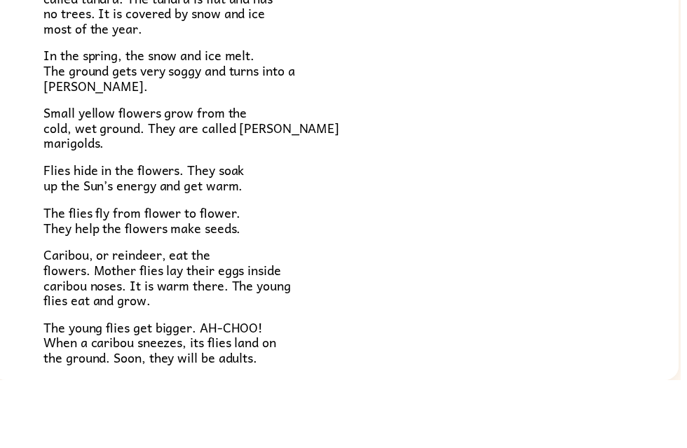
scroll to position [0, 0]
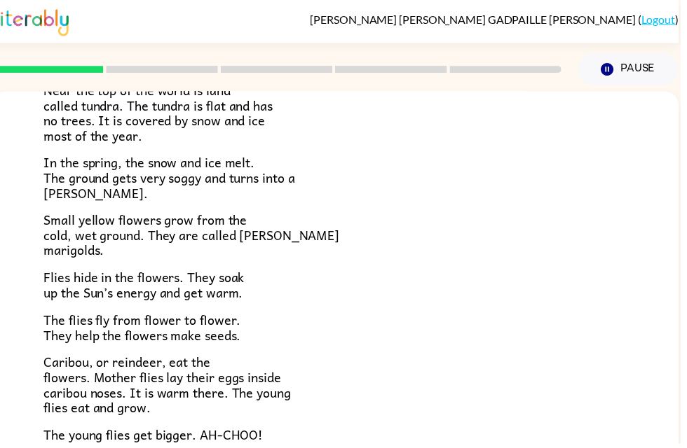
click at [658, 69] on button "Pause Pause" at bounding box center [635, 70] width 102 height 32
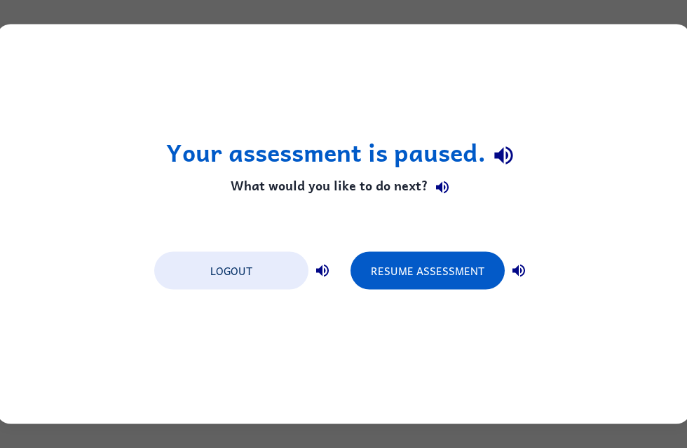
click at [458, 269] on button "Resume Assessment" at bounding box center [427, 271] width 154 height 38
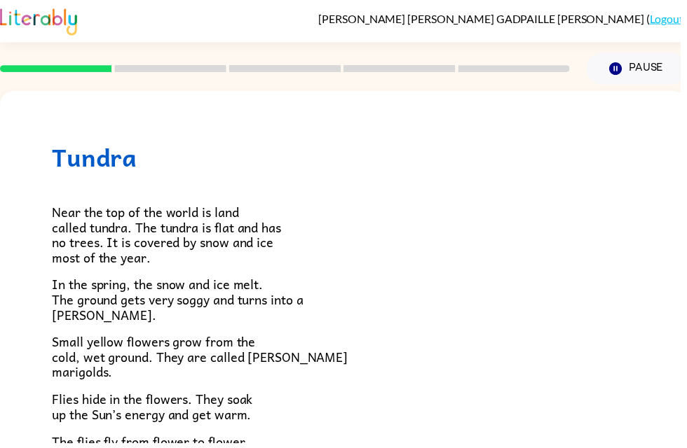
click at [152, 81] on div at bounding box center [288, 70] width 592 height 49
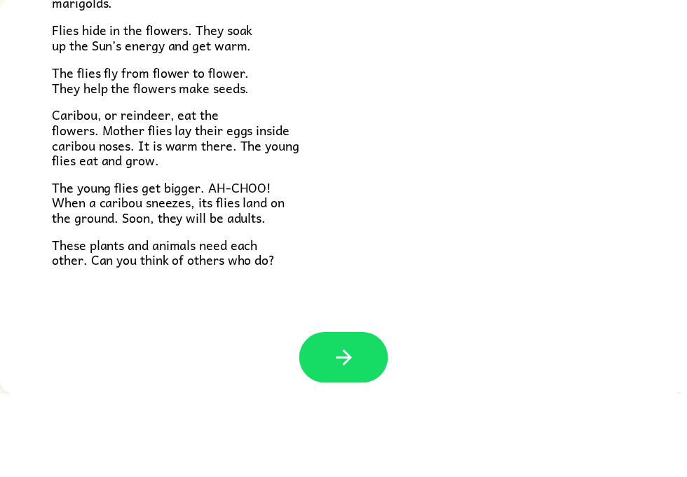
scroll to position [278, 0]
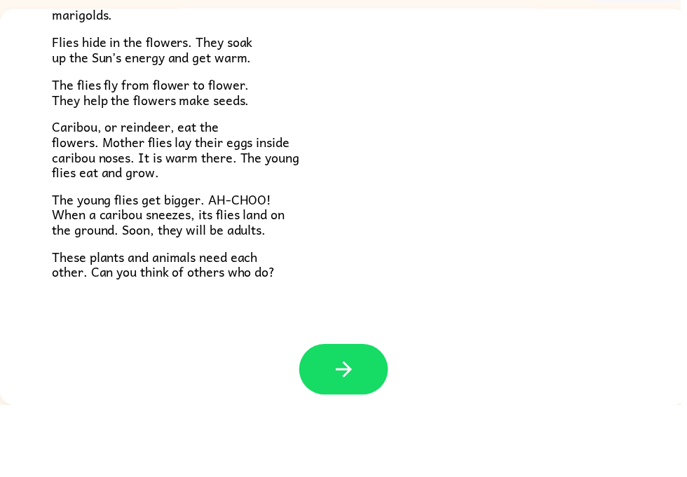
click at [351, 415] on button "button" at bounding box center [347, 440] width 90 height 51
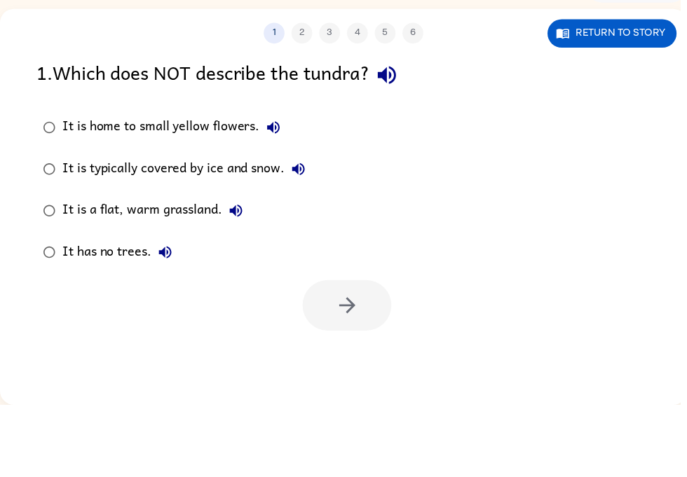
scroll to position [0, 0]
click at [372, 358] on div "1 2 3 4 5 6 Return to story 1 . Which does NOT describe the tundra? It is home …" at bounding box center [347, 277] width 694 height 400
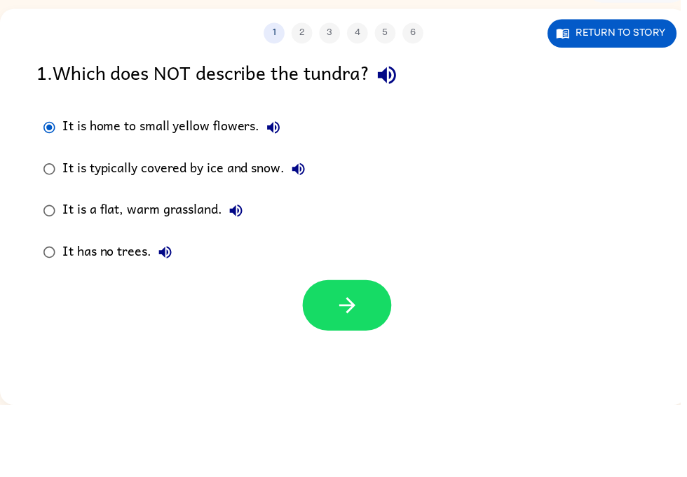
click at [376, 351] on button "button" at bounding box center [350, 376] width 90 height 51
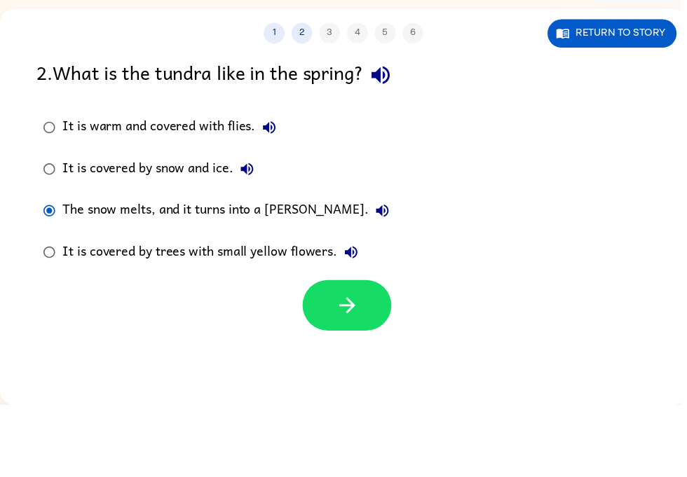
click at [356, 364] on icon "button" at bounding box center [350, 376] width 25 height 25
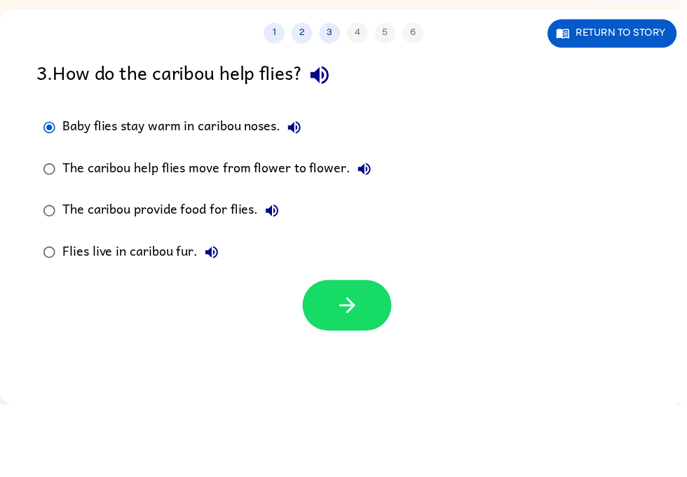
click at [353, 368] on icon "button" at bounding box center [350, 376] width 16 height 16
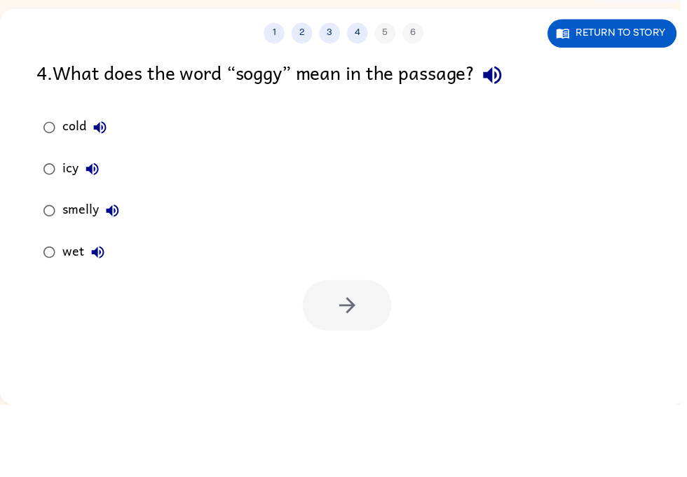
click at [664, 88] on button "Return to story" at bounding box center [618, 102] width 130 height 29
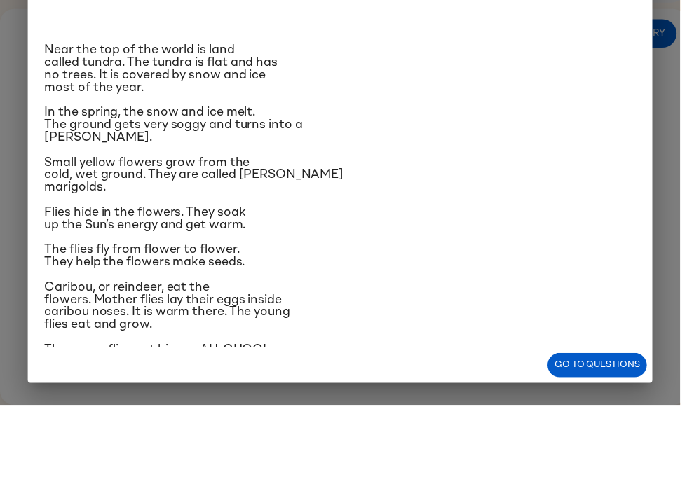
scroll to position [1, 0]
click at [640, 425] on button "Go to questions" at bounding box center [603, 437] width 100 height 25
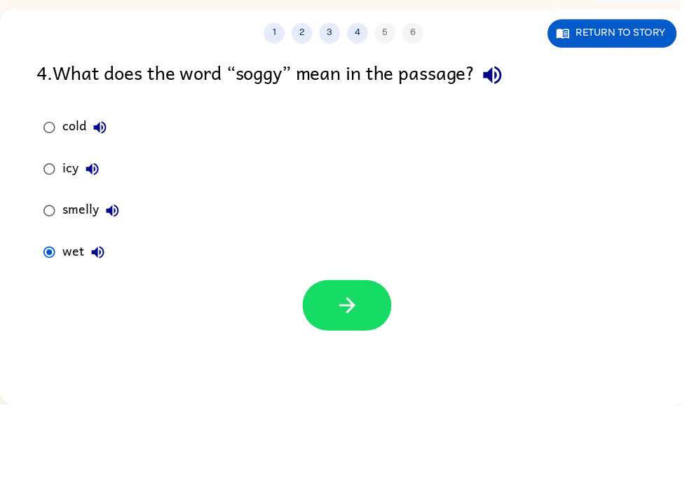
click at [378, 351] on button "button" at bounding box center [350, 376] width 90 height 51
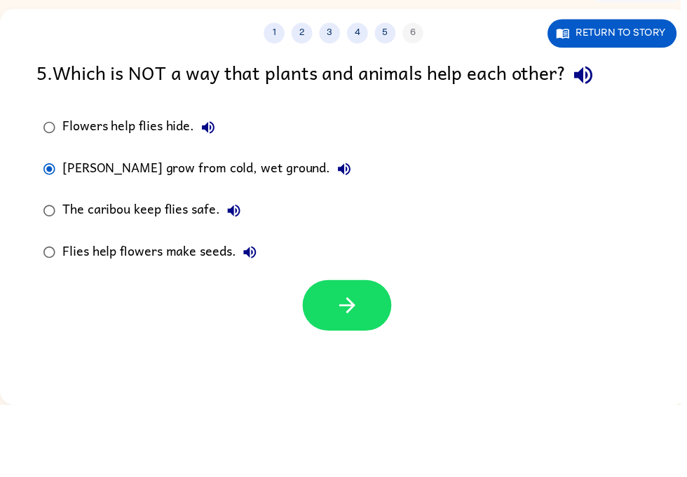
click at [370, 351] on button "button" at bounding box center [350, 376] width 90 height 51
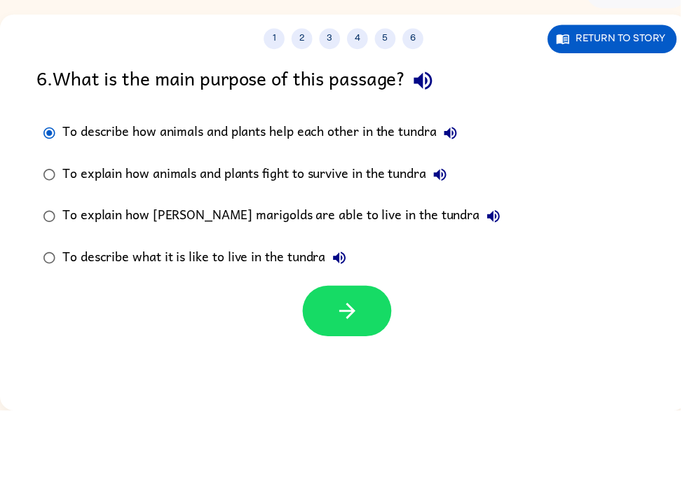
click at [345, 364] on icon "button" at bounding box center [350, 376] width 25 height 25
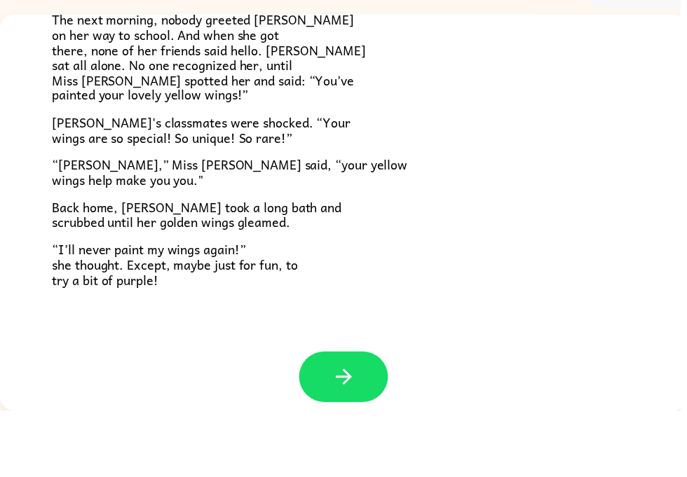
scroll to position [352, 0]
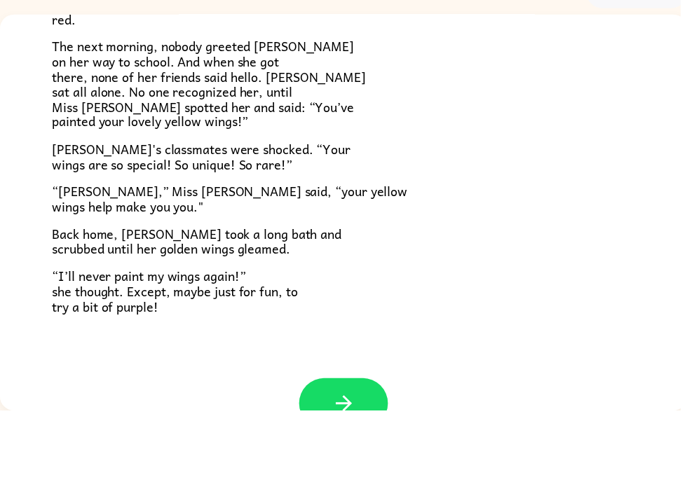
click at [359, 444] on button "button" at bounding box center [347, 469] width 90 height 51
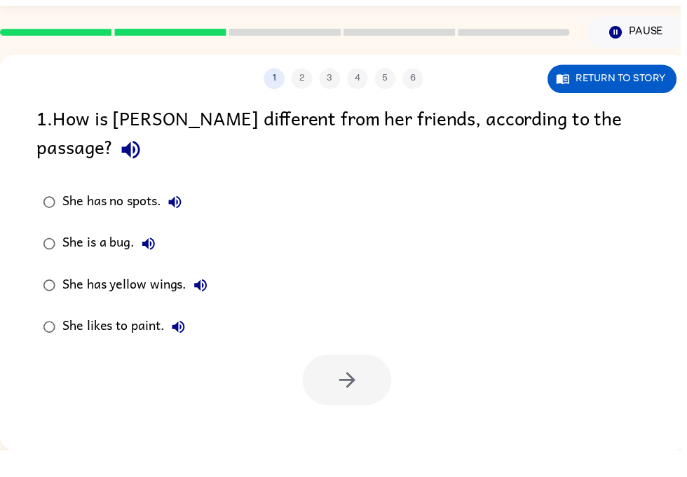
click at [612, 88] on button "Return to story" at bounding box center [618, 102] width 130 height 29
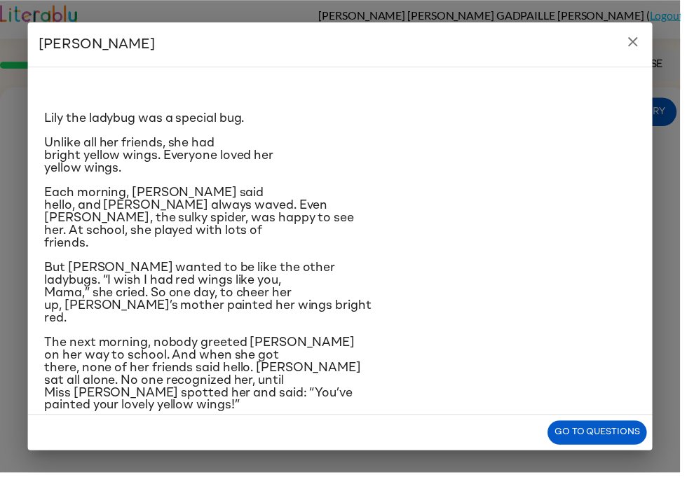
scroll to position [4, 0]
click at [641, 38] on icon "close" at bounding box center [638, 42] width 17 height 17
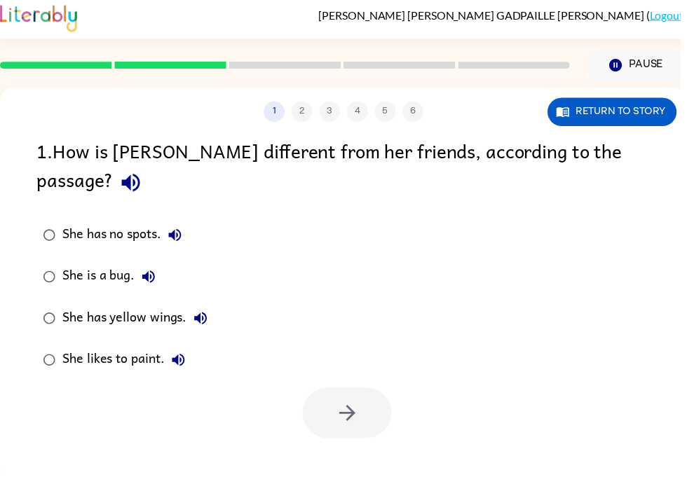
click at [186, 308] on div "She has yellow wings." at bounding box center [139, 322] width 153 height 28
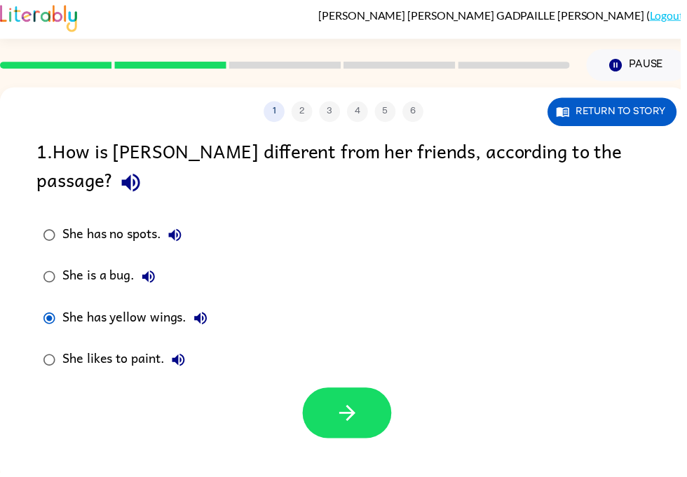
click at [374, 385] on div at bounding box center [347, 414] width 694 height 58
click at [348, 392] on button "button" at bounding box center [350, 417] width 90 height 51
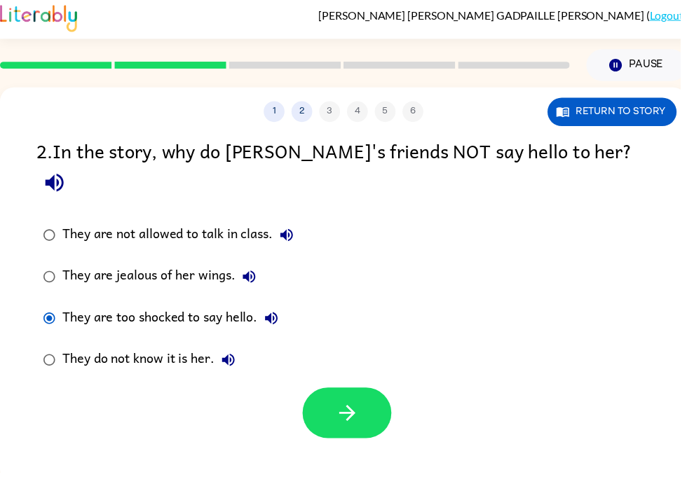
click at [626, 108] on button "Return to story" at bounding box center [618, 113] width 130 height 29
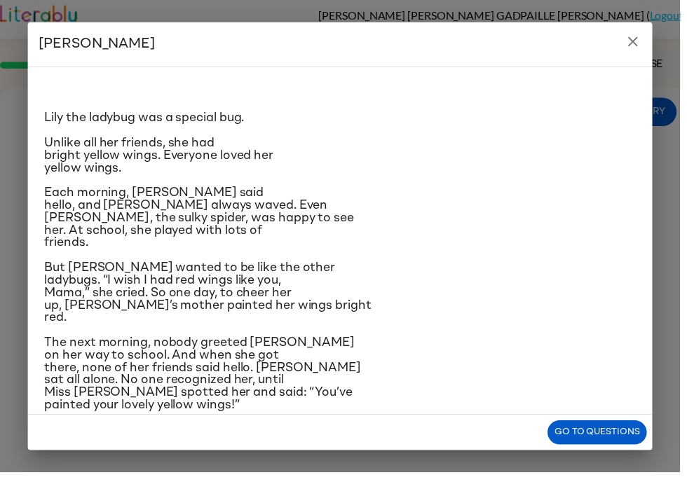
click at [625, 43] on h2 "[PERSON_NAME]" at bounding box center [343, 44] width 630 height 45
click at [636, 46] on icon "close" at bounding box center [638, 42] width 17 height 17
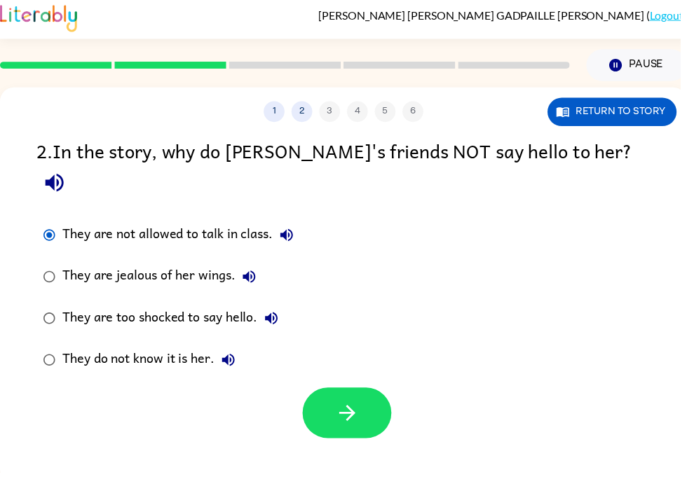
click at [390, 392] on div at bounding box center [350, 417] width 90 height 51
click at [370, 401] on button "button" at bounding box center [350, 417] width 90 height 51
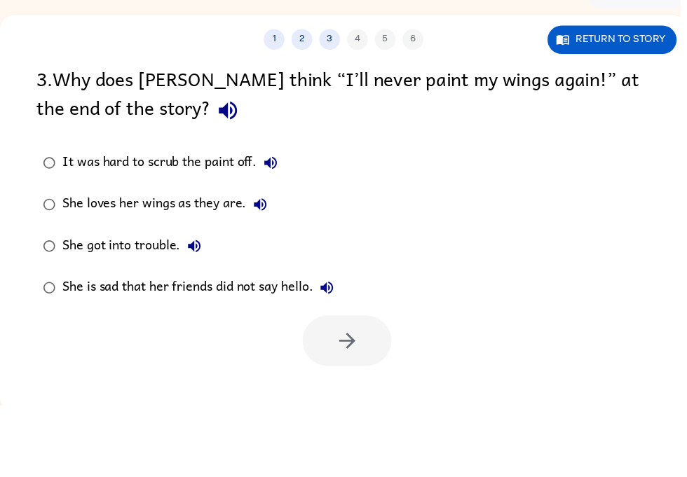
scroll to position [16, 0]
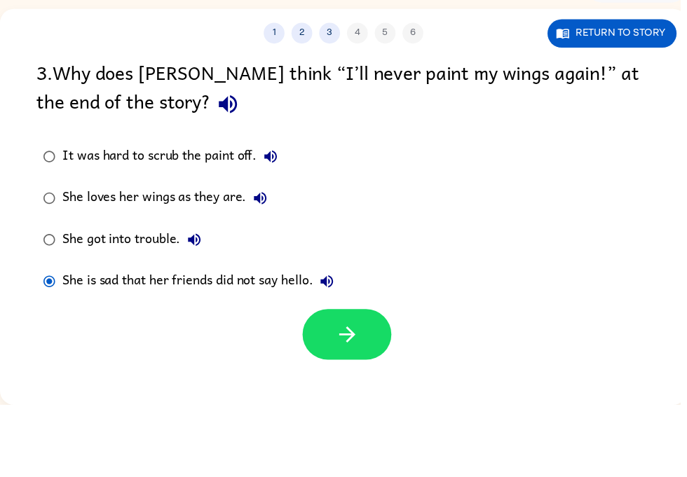
click at [623, 77] on div "1 2 3 4 5 6 Return to story 3 . Why does [PERSON_NAME] think “I’ll never paint …" at bounding box center [347, 277] width 694 height 400
click at [352, 380] on button "button" at bounding box center [350, 405] width 90 height 51
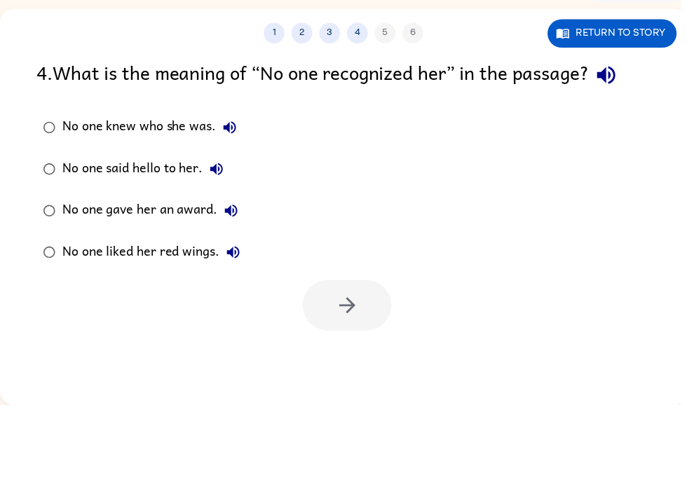
click at [364, 339] on div "1 2 3 4 5 6 Return to story 4 . What is the meaning of “No one recognized her” …" at bounding box center [347, 277] width 694 height 400
click at [96, 183] on div "No one knew who she was." at bounding box center [154, 197] width 183 height 28
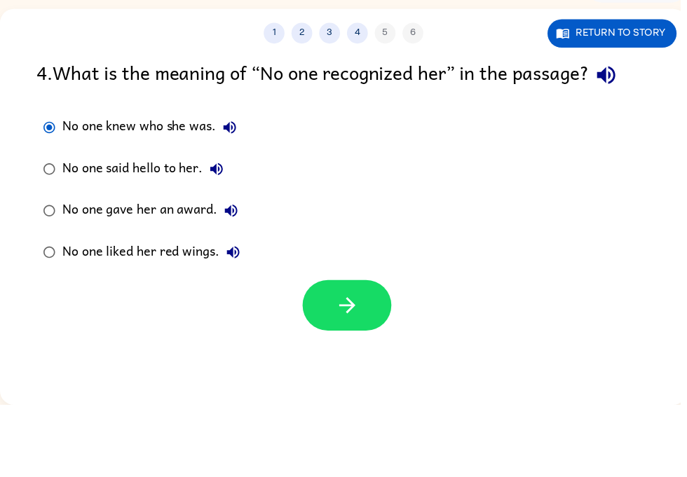
click at [336, 351] on button "button" at bounding box center [350, 376] width 90 height 51
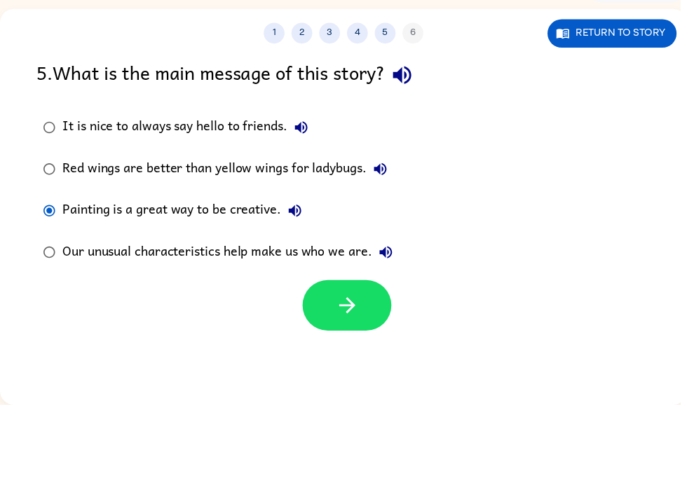
click at [380, 351] on button "button" at bounding box center [350, 376] width 90 height 51
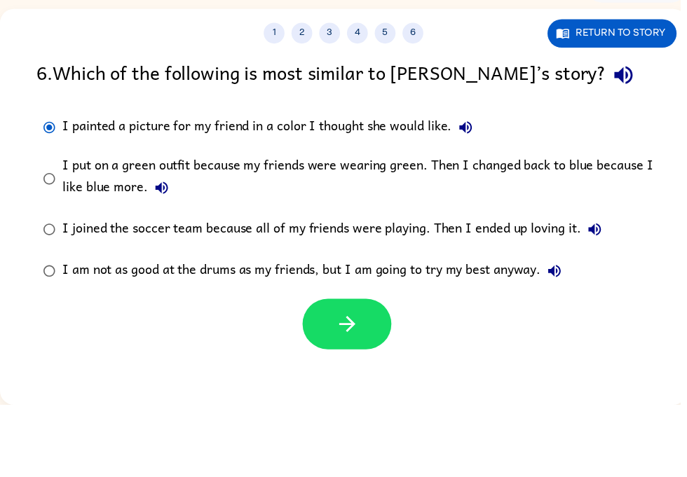
click at [354, 370] on button "button" at bounding box center [350, 395] width 90 height 51
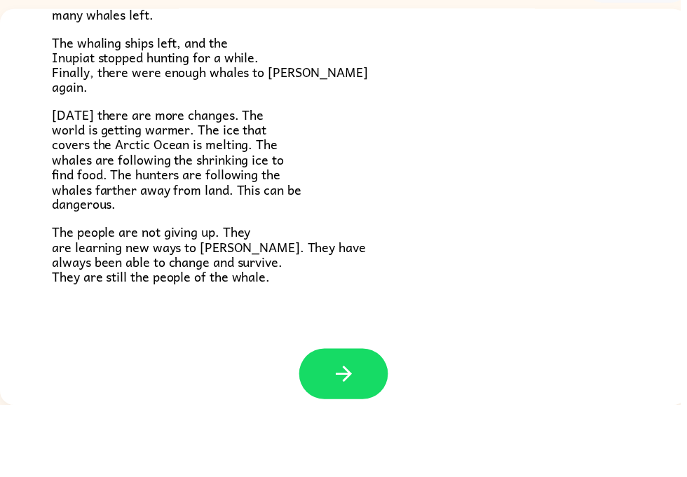
scroll to position [456, 0]
click at [342, 421] on button "button" at bounding box center [347, 446] width 90 height 51
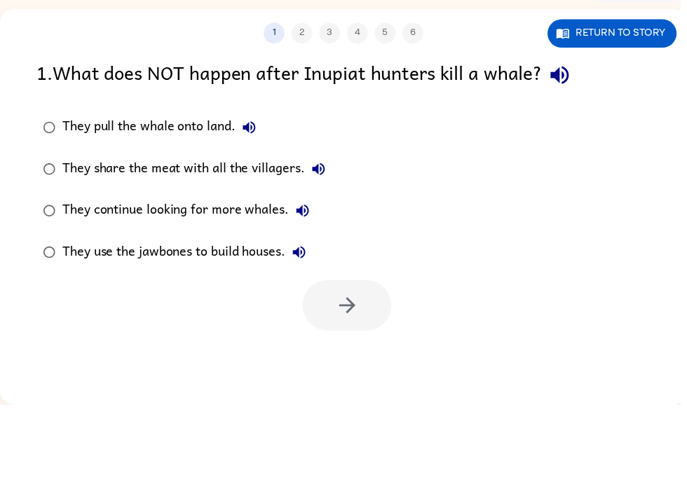
scroll to position [0, 0]
click at [539, 244] on div "They pull the whale onto land. They share the meat with all the villagers. They…" at bounding box center [365, 260] width 656 height 168
click at [609, 269] on div "They pull the whale onto land. They share the meat with all the villagers. They…" at bounding box center [365, 260] width 656 height 168
click at [600, 273] on div "They pull the whale onto land. They share the meat with all the villagers. They…" at bounding box center [365, 260] width 656 height 168
click at [602, 344] on div at bounding box center [347, 373] width 694 height 58
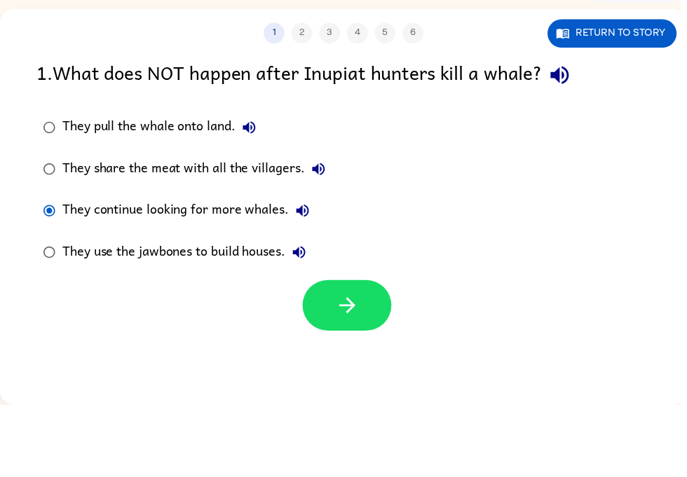
click at [341, 351] on button "button" at bounding box center [350, 376] width 90 height 51
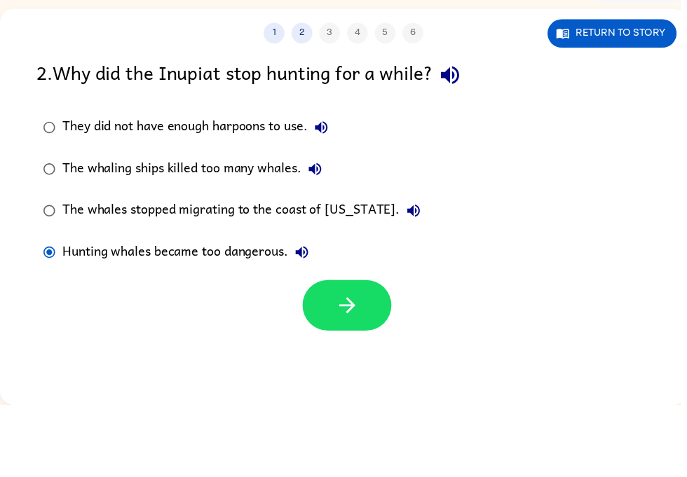
click at [349, 364] on icon "button" at bounding box center [350, 376] width 25 height 25
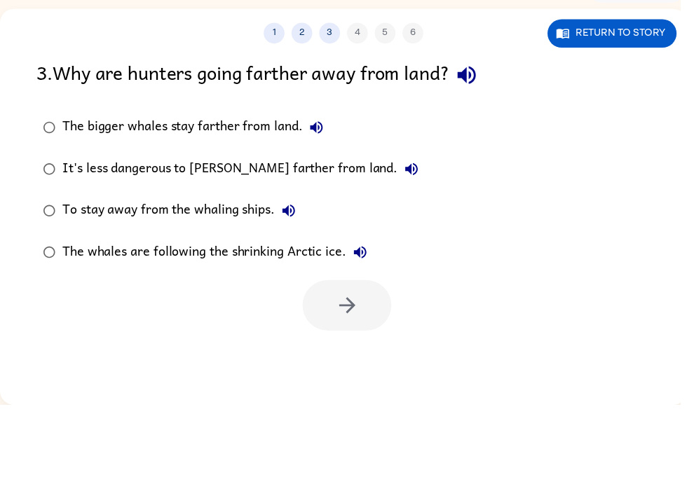
click at [643, 88] on button "Return to story" at bounding box center [618, 102] width 130 height 29
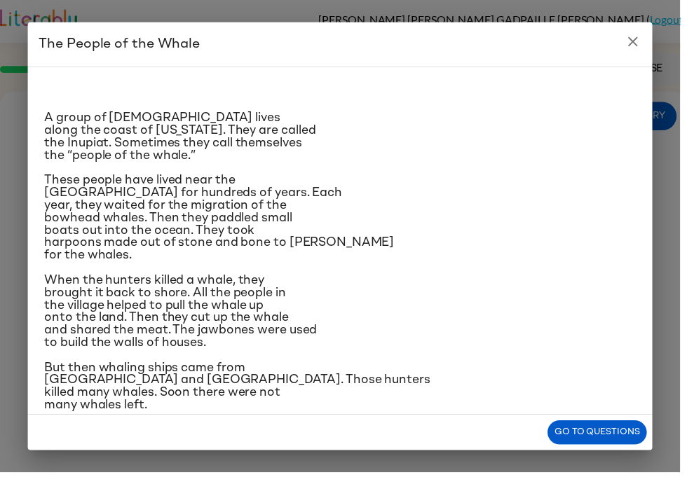
click at [488, 76] on div "A group of [DEMOGRAPHIC_DATA] lives along the coast of [US_STATE]. They are cal…" at bounding box center [343, 243] width 630 height 352
click at [482, 40] on h2 "The People of the Whale" at bounding box center [343, 44] width 630 height 45
click at [517, 22] on h2 "The People of the Whale" at bounding box center [343, 44] width 630 height 45
click at [17, 195] on div "The People of the Whale A group of [DEMOGRAPHIC_DATA] lives along the coast of …" at bounding box center [343, 238] width 687 height 477
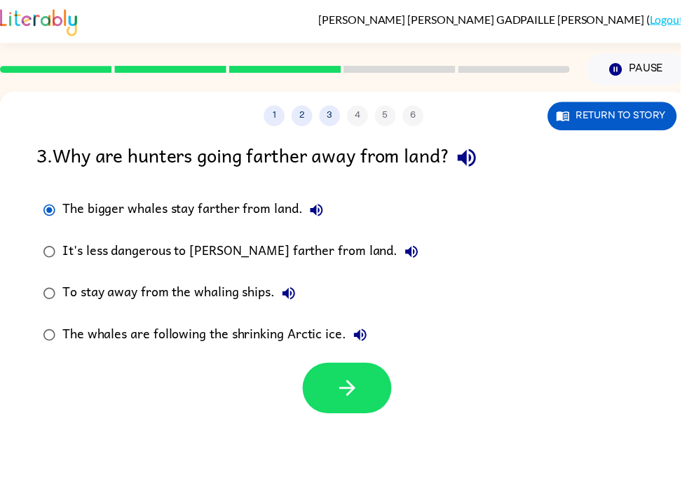
click at [57, 281] on label "To stay away from the whaling ships." at bounding box center [232, 296] width 407 height 42
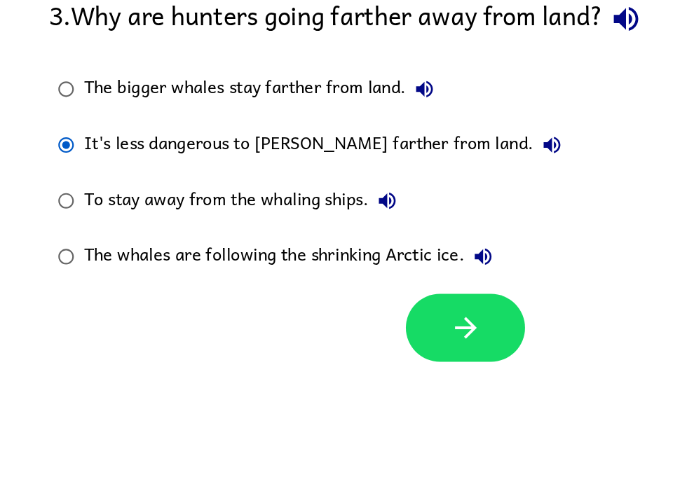
click at [336, 366] on button "button" at bounding box center [350, 391] width 90 height 51
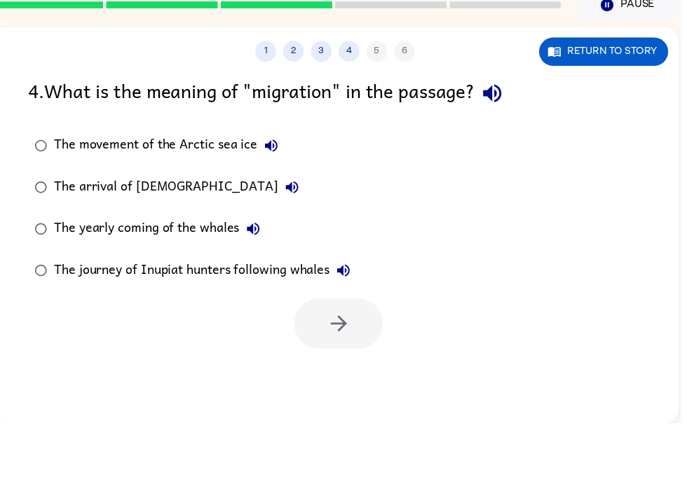
scroll to position [0, 8]
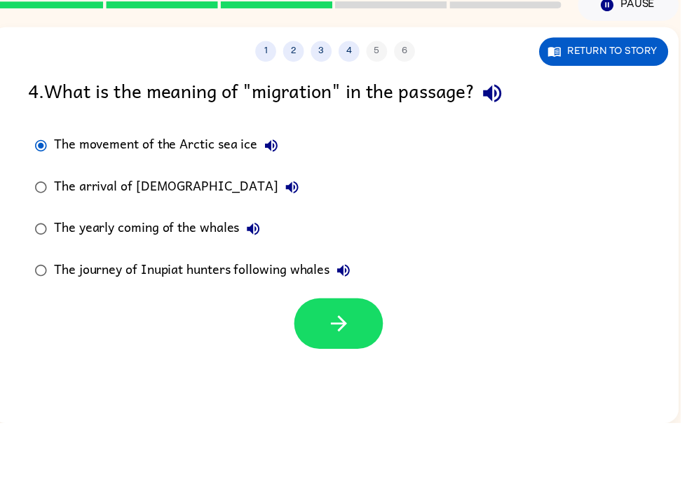
click at [357, 351] on button "button" at bounding box center [342, 376] width 90 height 51
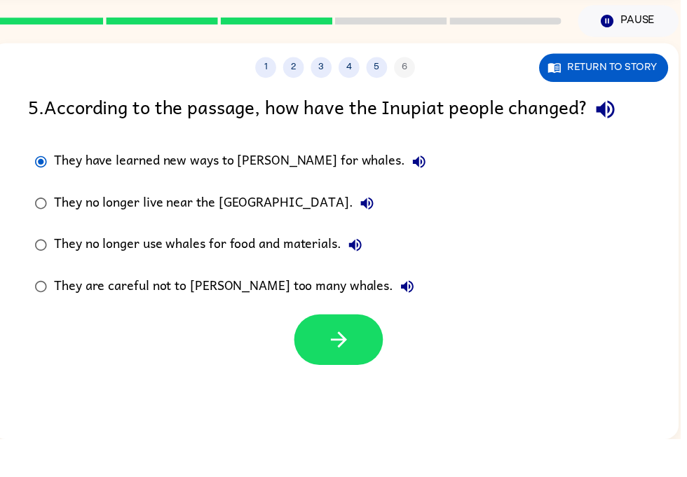
click at [337, 364] on icon "button" at bounding box center [342, 376] width 25 height 25
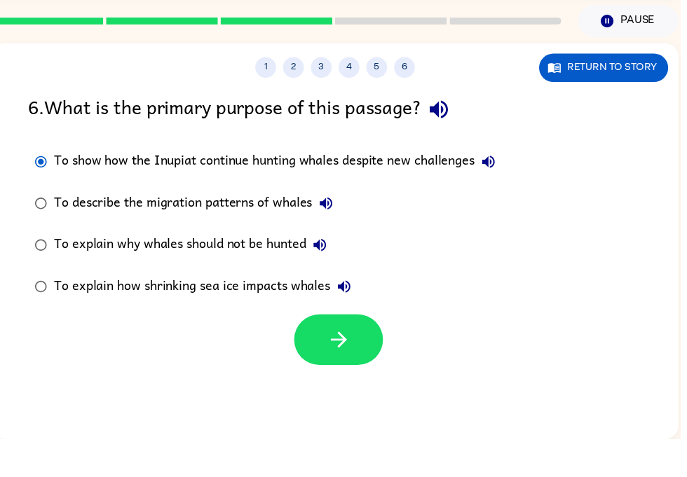
click at [359, 351] on button "button" at bounding box center [342, 376] width 90 height 51
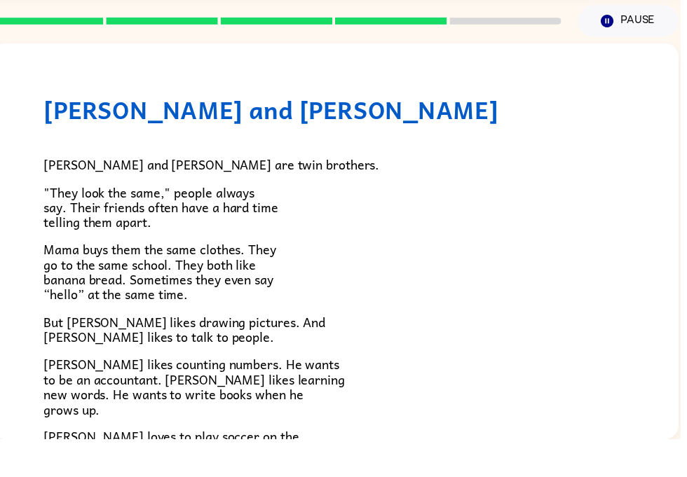
click at [348, 349] on div "[PERSON_NAME] and [PERSON_NAME] are twin brothers. "They look the same," people…" at bounding box center [338, 400] width 588 height 485
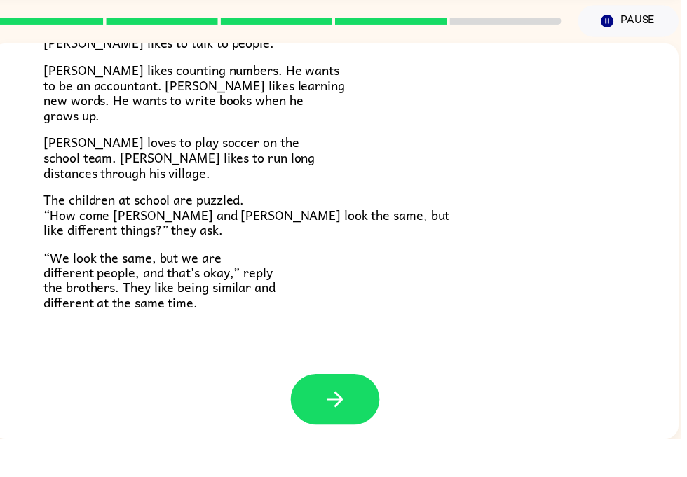
scroll to position [293, 0]
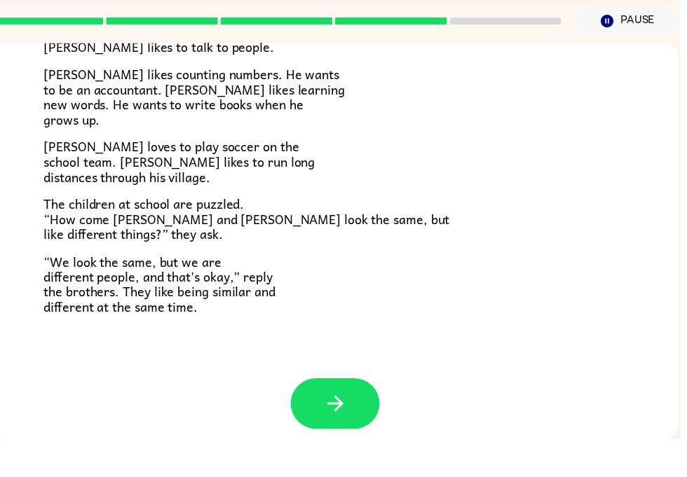
click at [337, 415] on button "button" at bounding box center [339, 440] width 90 height 51
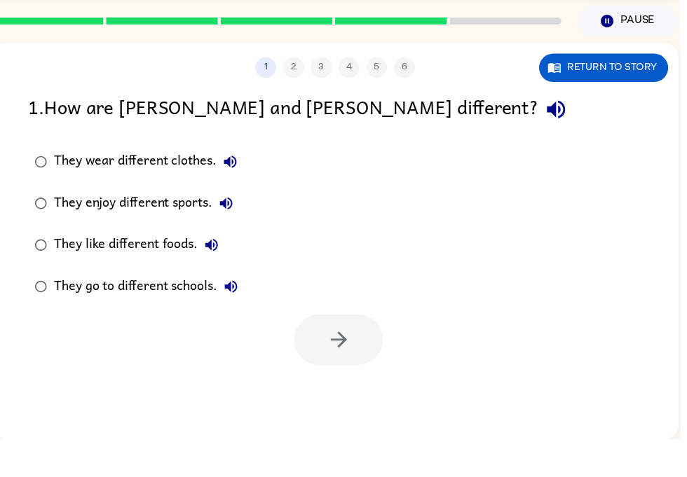
click at [340, 368] on div at bounding box center [342, 376] width 90 height 51
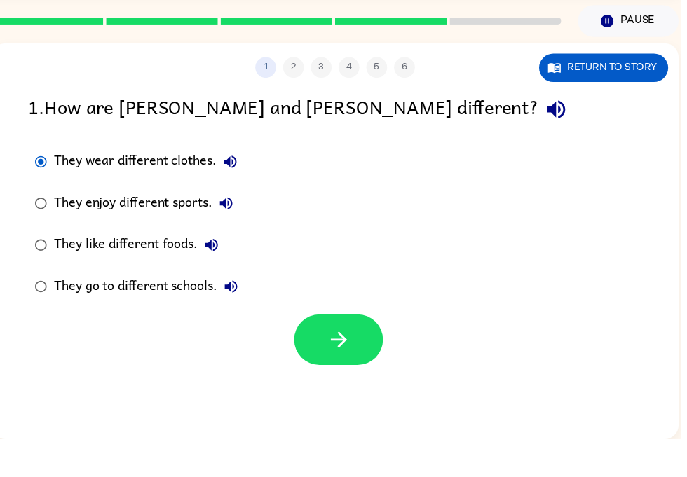
click at [352, 364] on icon "button" at bounding box center [342, 376] width 25 height 25
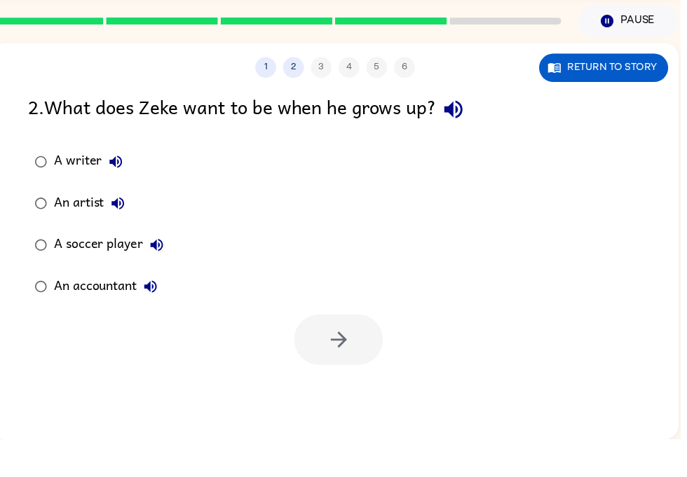
scroll to position [16, 0]
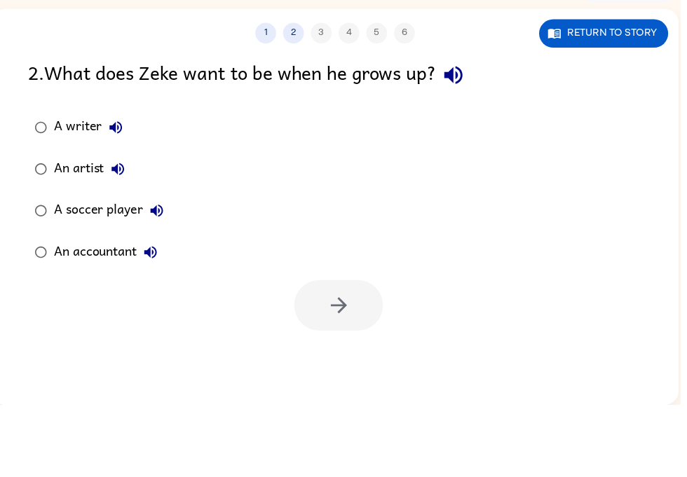
click at [635, 88] on button "Return to story" at bounding box center [609, 102] width 130 height 29
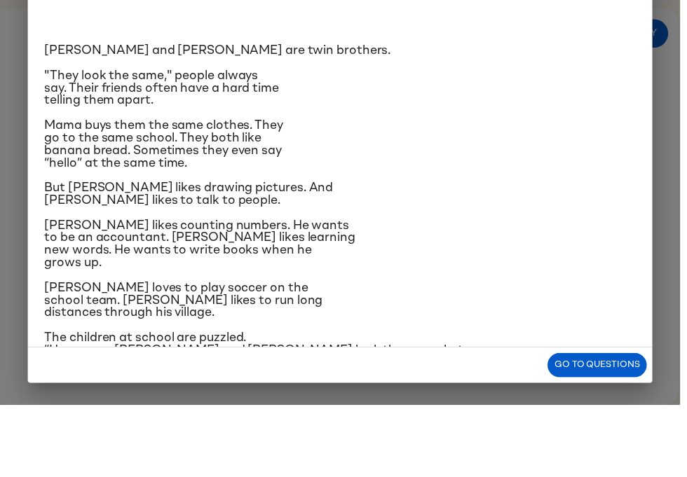
scroll to position [0, 0]
click at [595, 425] on button "Go to questions" at bounding box center [603, 437] width 100 height 25
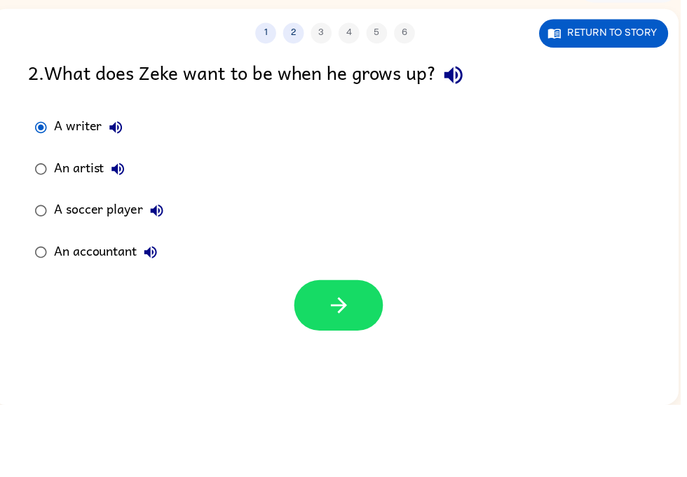
click at [338, 364] on icon "button" at bounding box center [342, 376] width 25 height 25
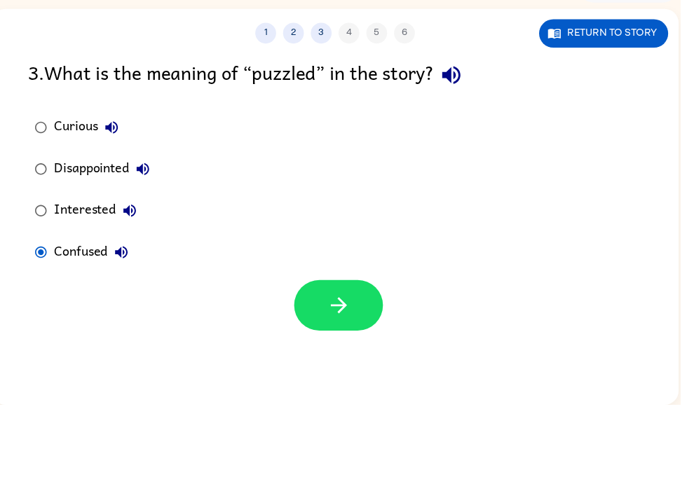
click at [340, 364] on icon "button" at bounding box center [342, 376] width 25 height 25
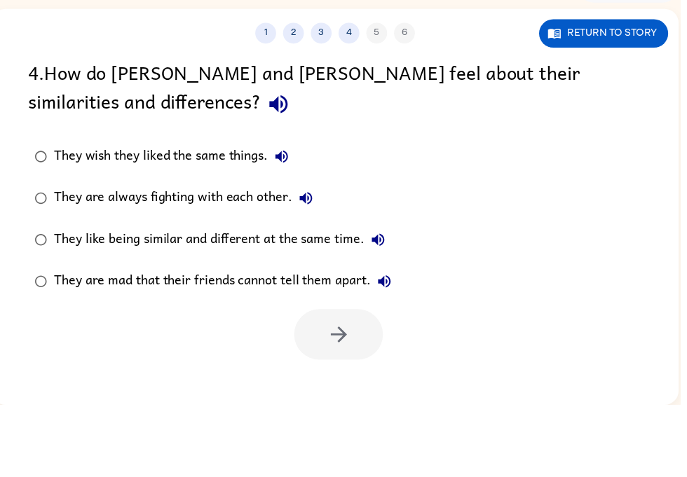
click at [27, 134] on div "4 . How do [PERSON_NAME] and [PERSON_NAME] feel about their similarities and di…" at bounding box center [339, 278] width 694 height 305
click at [27, 133] on div "4 . How do [PERSON_NAME] and [PERSON_NAME] feel about their similarities and di…" at bounding box center [339, 278] width 694 height 305
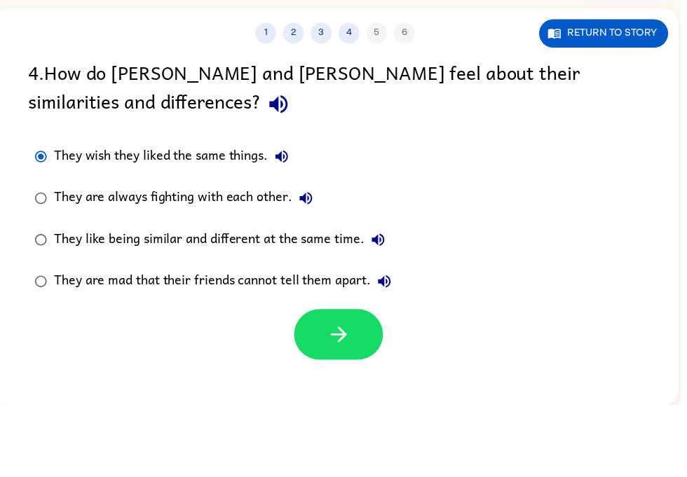
click at [322, 380] on button "button" at bounding box center [342, 405] width 90 height 51
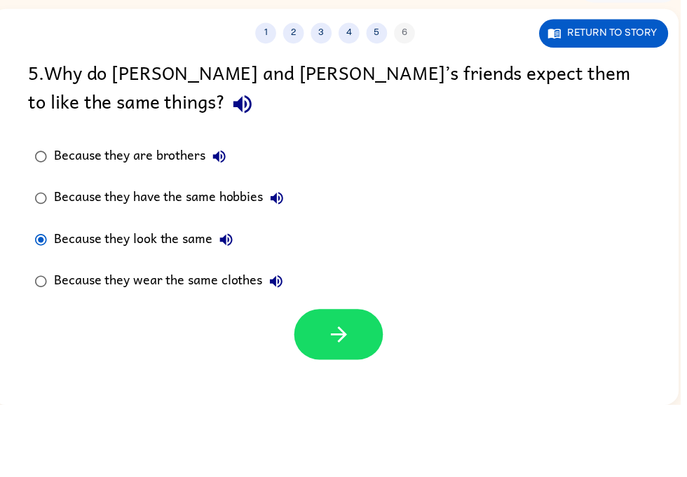
click at [347, 380] on button "button" at bounding box center [342, 405] width 90 height 51
click at [336, 347] on div "1 2 3 4 5 6 Return to story 5 . Why do [PERSON_NAME] and [PERSON_NAME]’s friend…" at bounding box center [339, 277] width 694 height 400
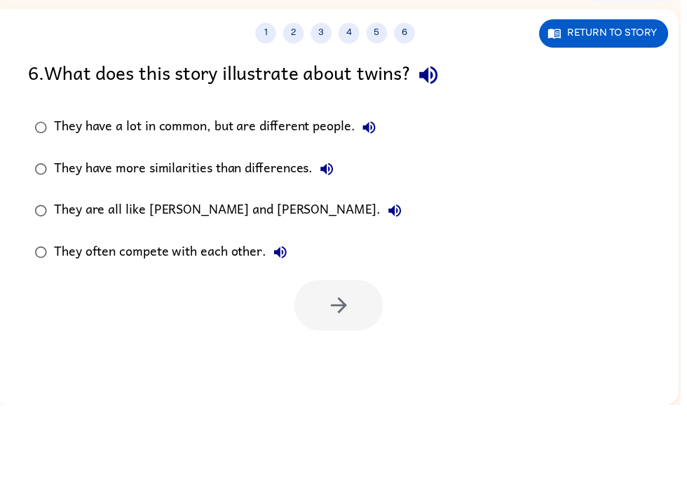
click at [67, 77] on div "1 2 3 4 5 6 Return to story 6 . What does this story illustrate about twins? Th…" at bounding box center [339, 277] width 694 height 400
click at [26, 176] on label "They have a lot in common, but are different people." at bounding box center [220, 197] width 399 height 42
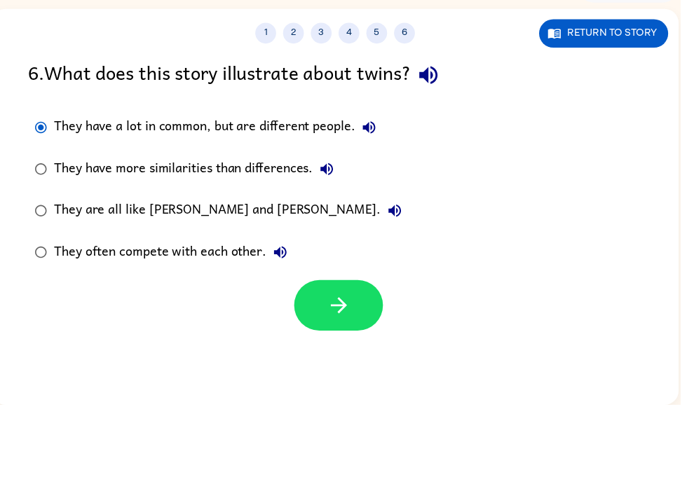
click at [338, 364] on icon "button" at bounding box center [342, 376] width 25 height 25
